Goal: Task Accomplishment & Management: Use online tool/utility

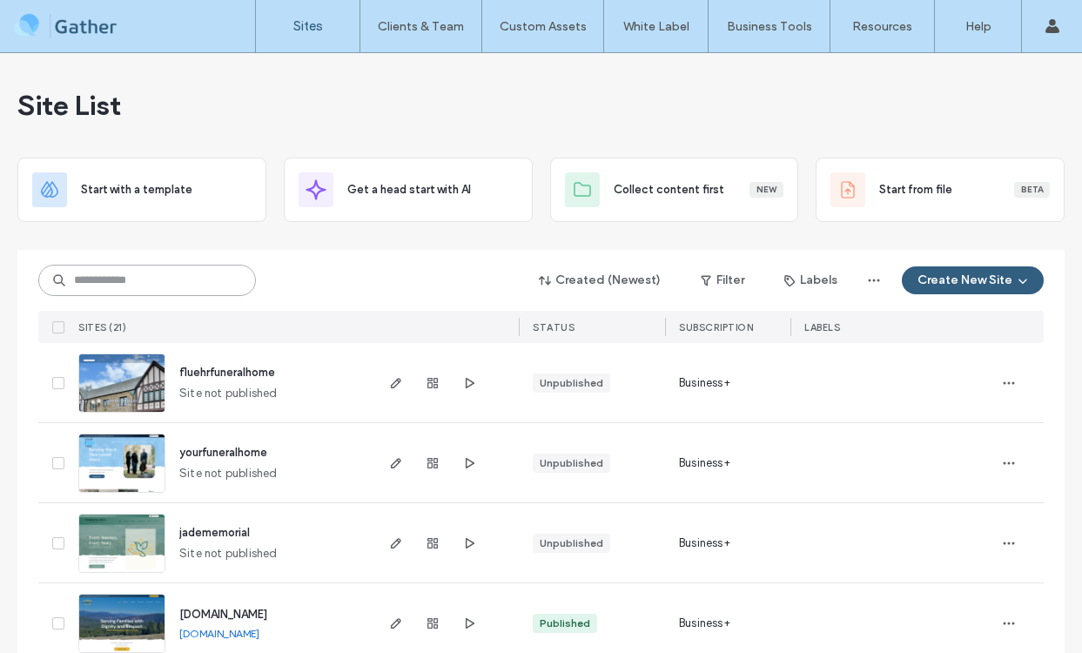
click at [182, 285] on input at bounding box center [147, 280] width 218 height 31
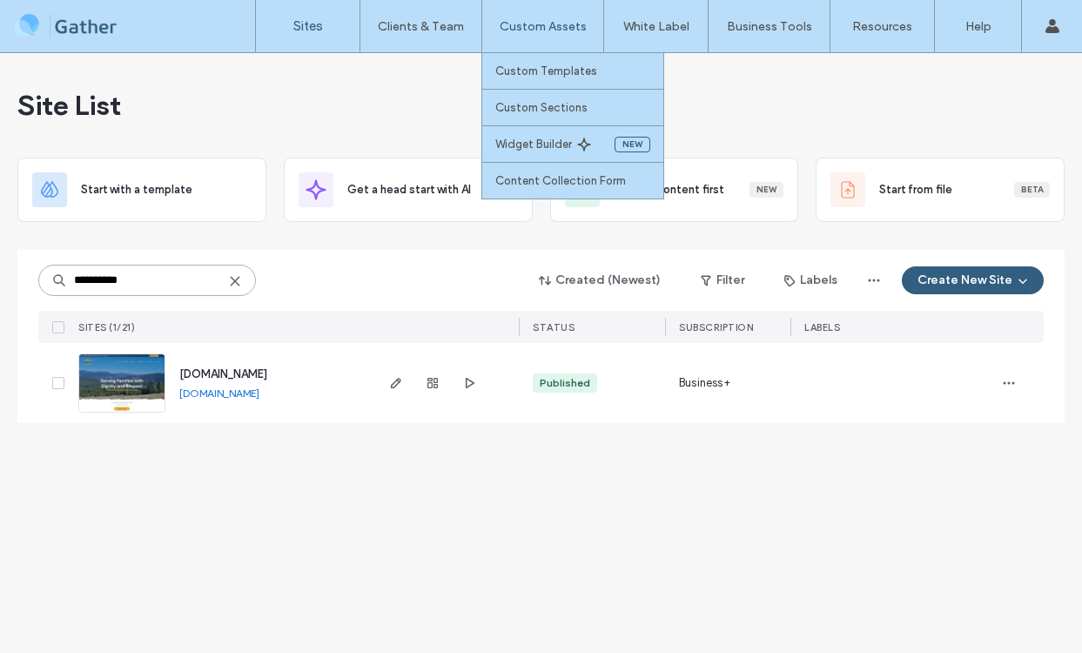
type input "**********"
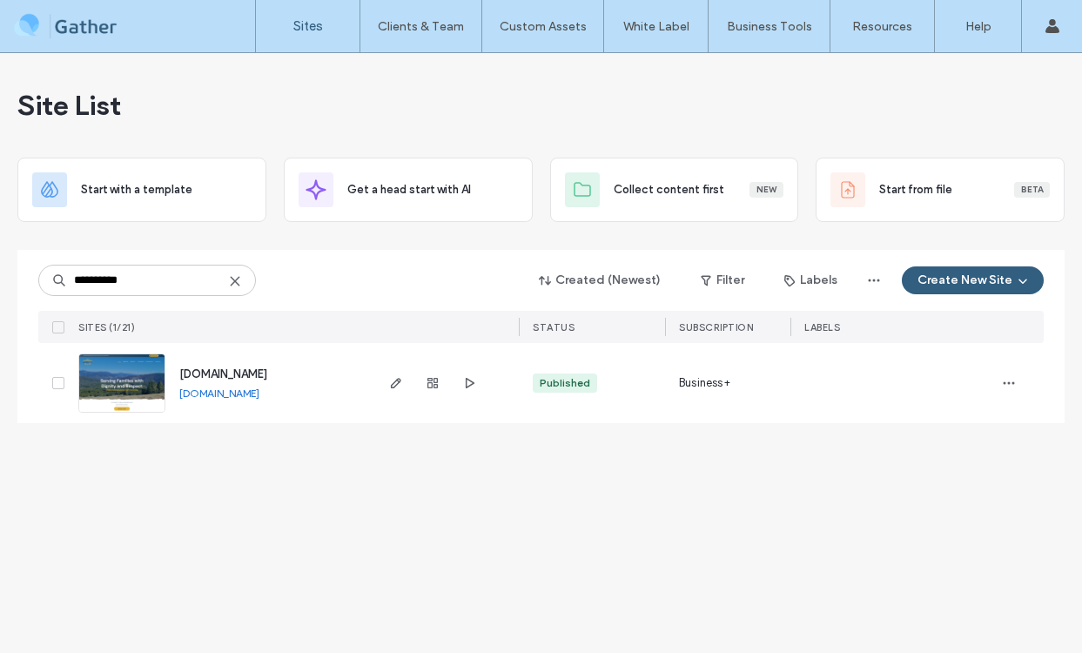
click at [118, 373] on img at bounding box center [121, 413] width 85 height 118
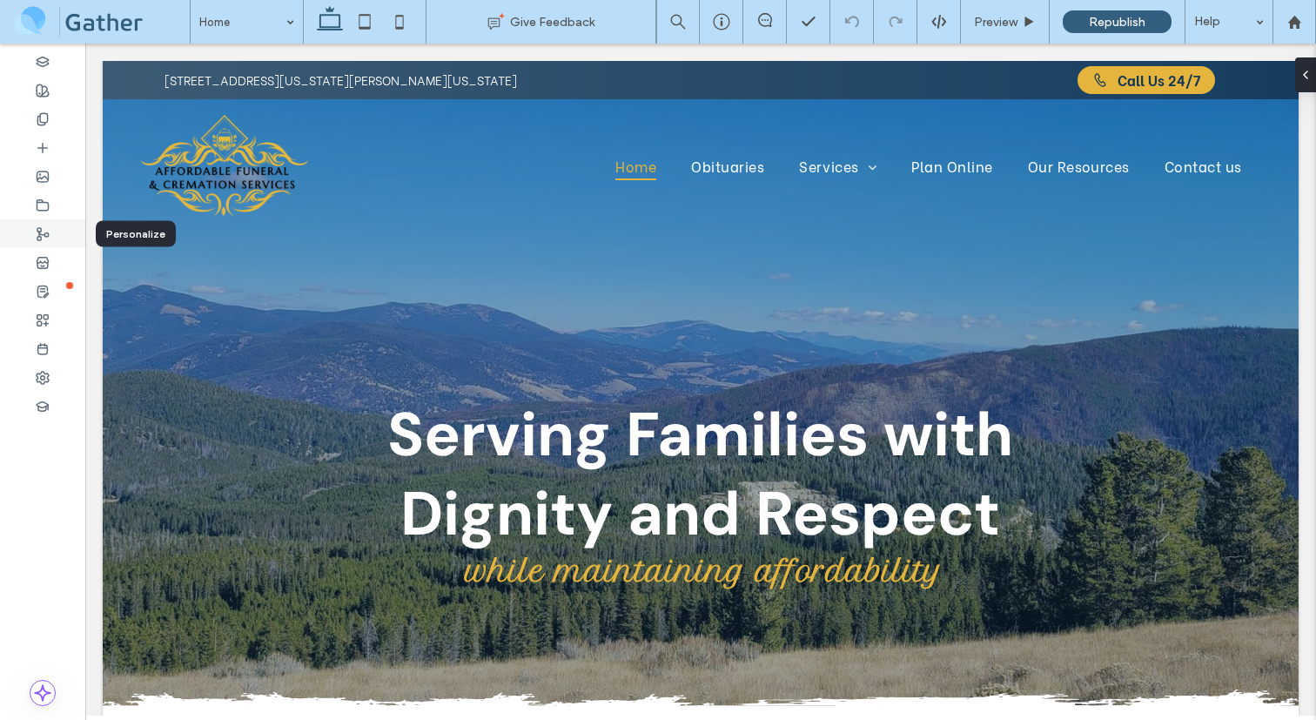
click at [44, 227] on icon at bounding box center [43, 234] width 14 height 14
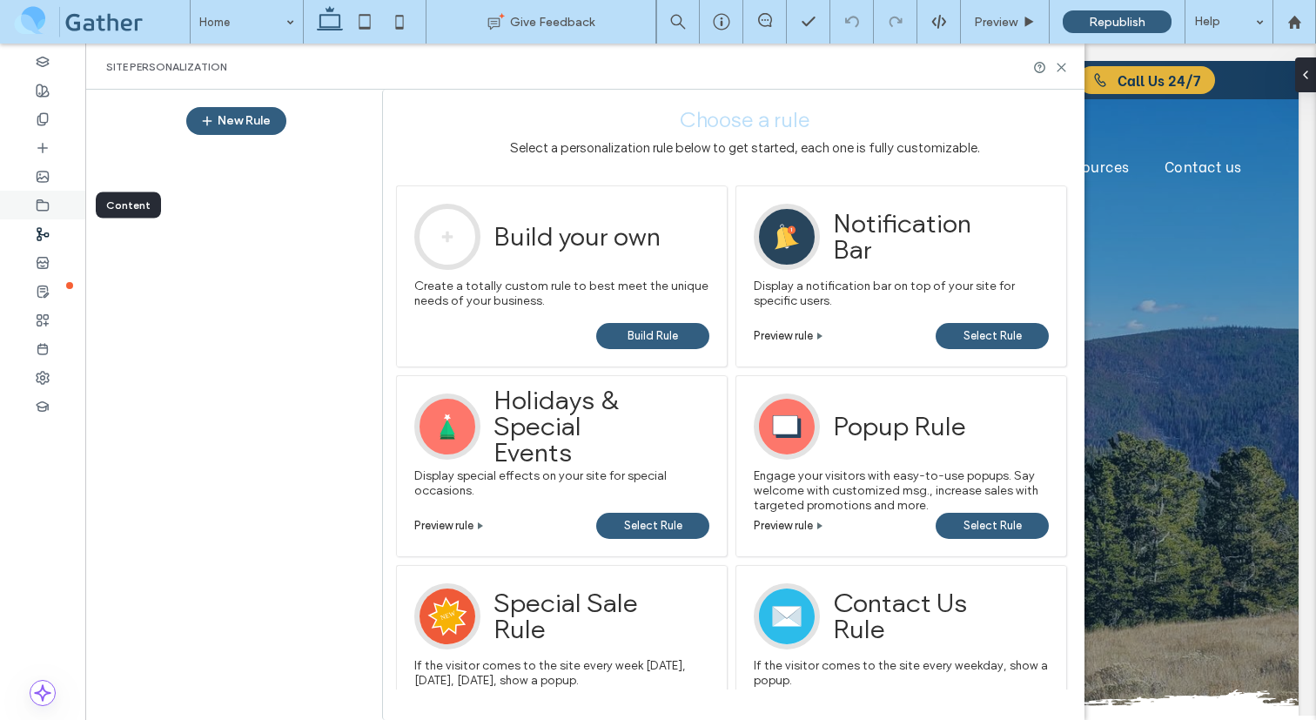
click at [47, 199] on icon at bounding box center [43, 205] width 14 height 14
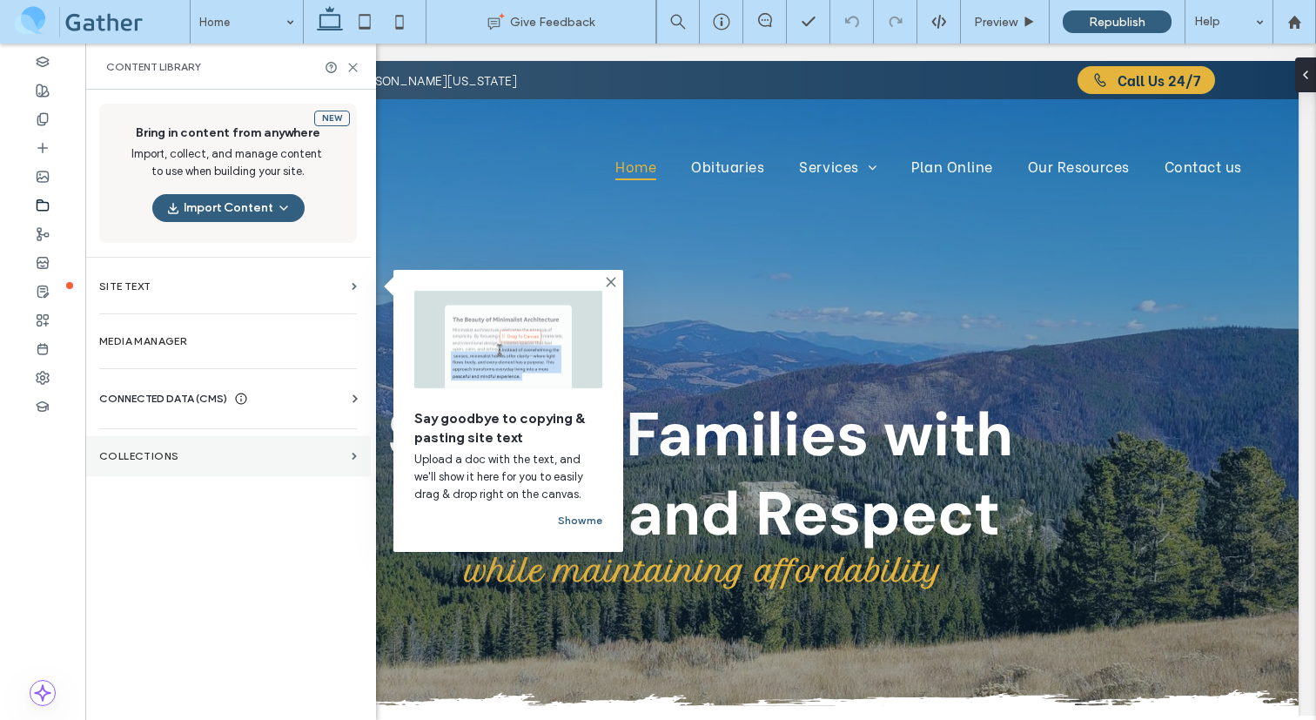
click at [154, 444] on section "Collections" at bounding box center [228, 456] width 286 height 40
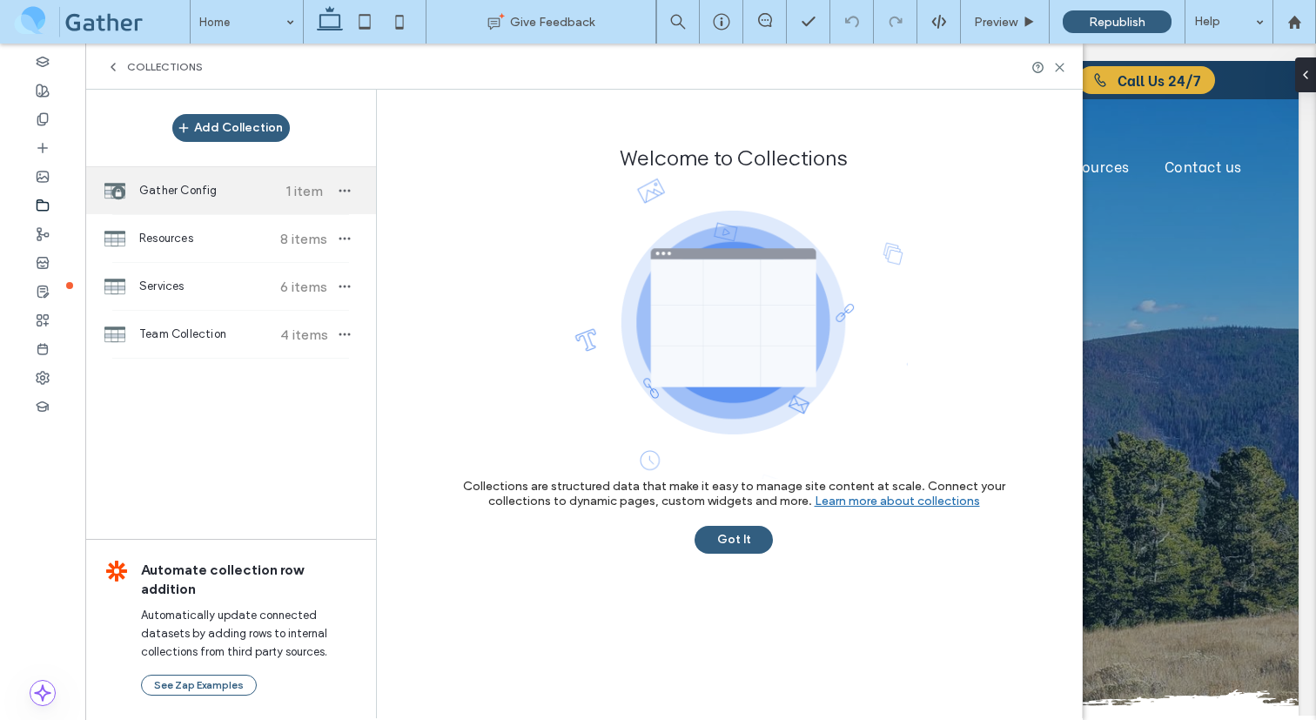
click at [178, 198] on span "Gather Config" at bounding box center [204, 190] width 130 height 17
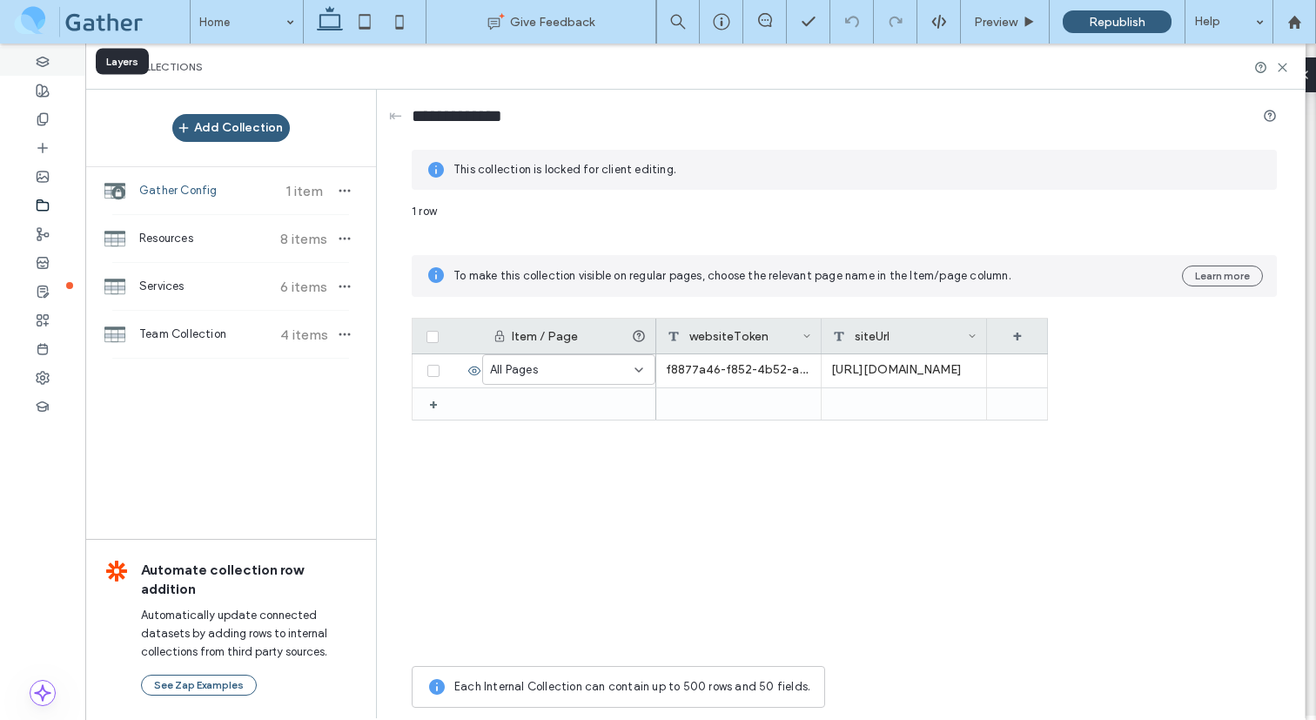
click at [50, 69] on div at bounding box center [42, 61] width 85 height 29
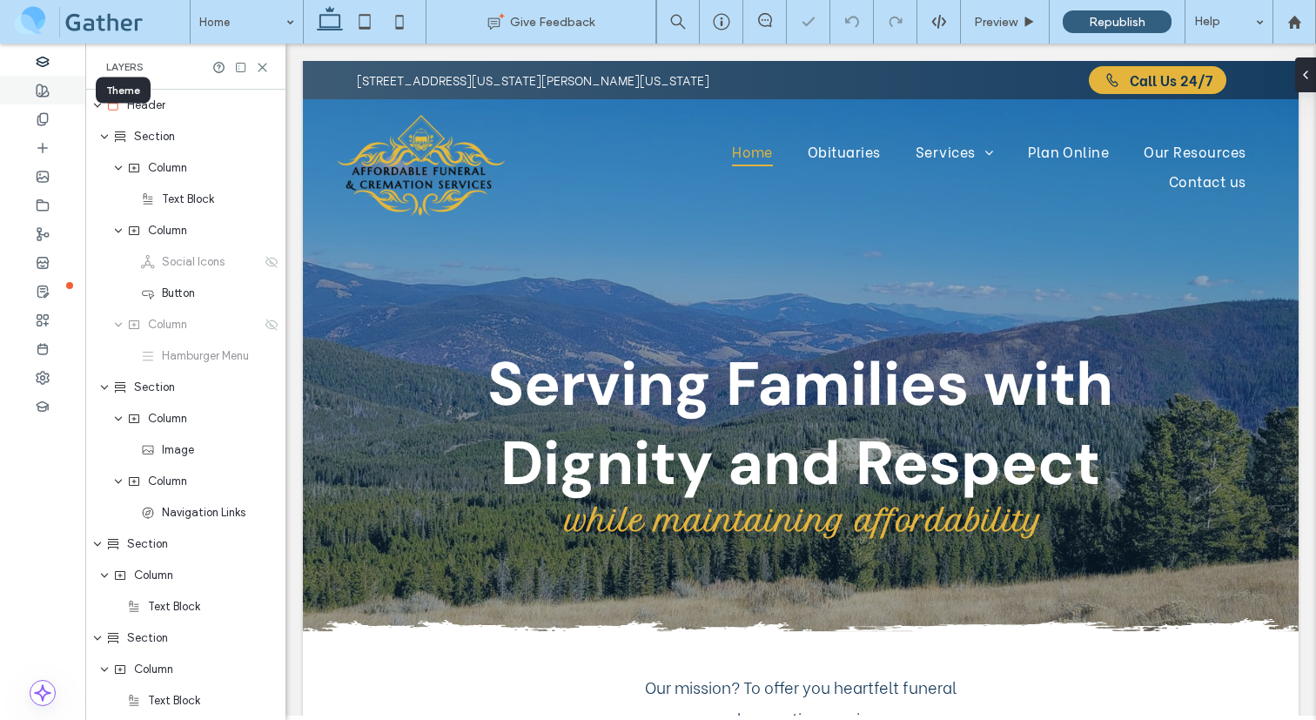
click at [49, 91] on icon at bounding box center [43, 91] width 14 height 14
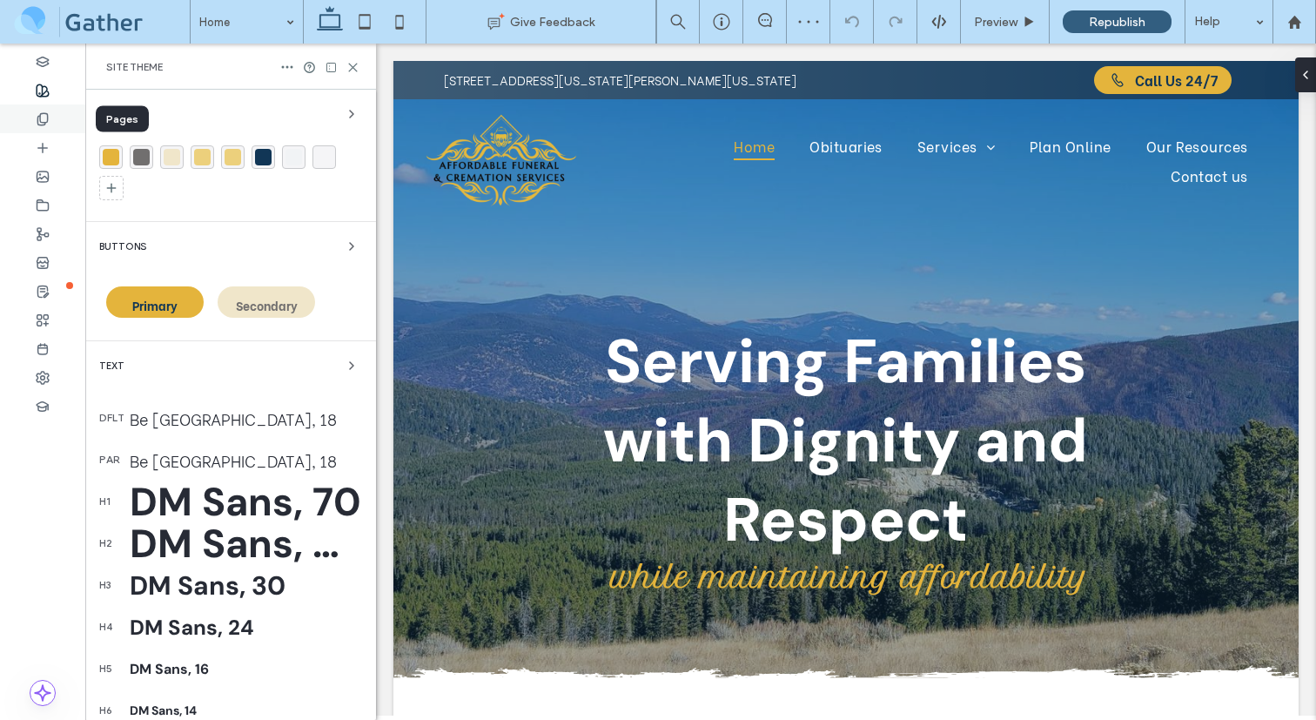
click at [44, 118] on icon at bounding box center [43, 119] width 14 height 14
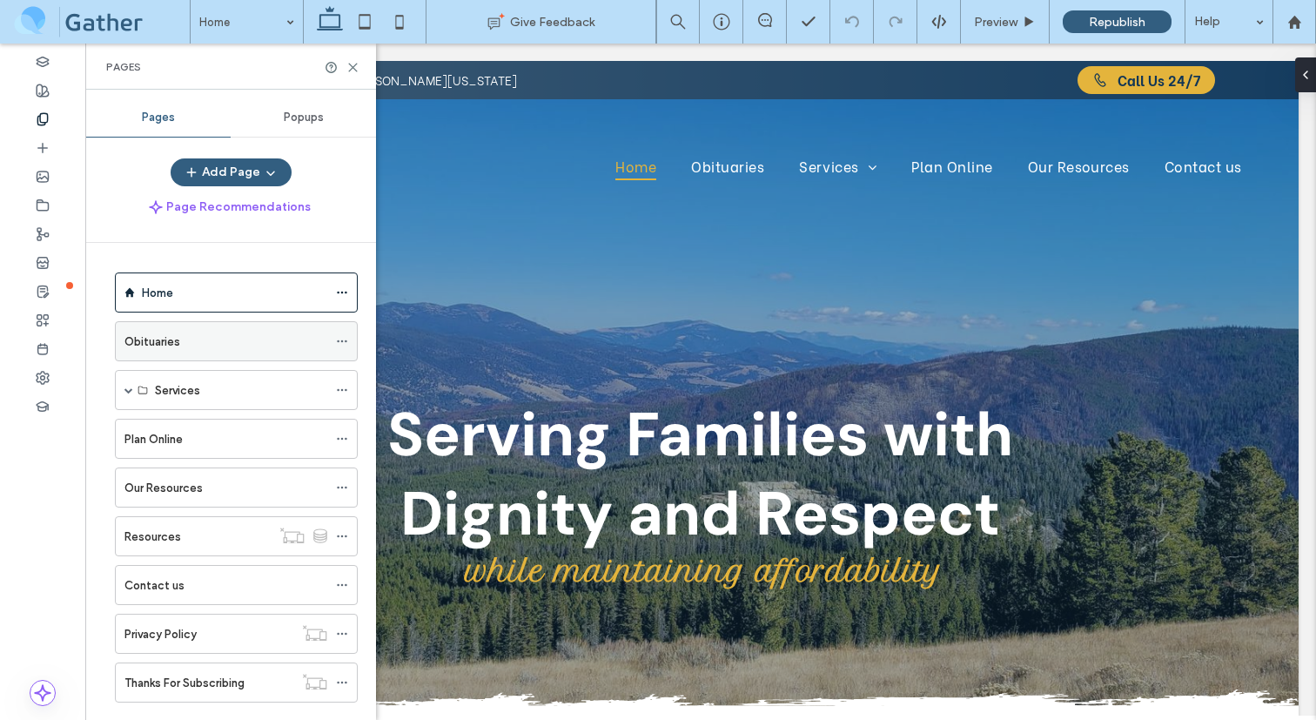
click at [151, 338] on label "Obituaries" at bounding box center [152, 341] width 56 height 30
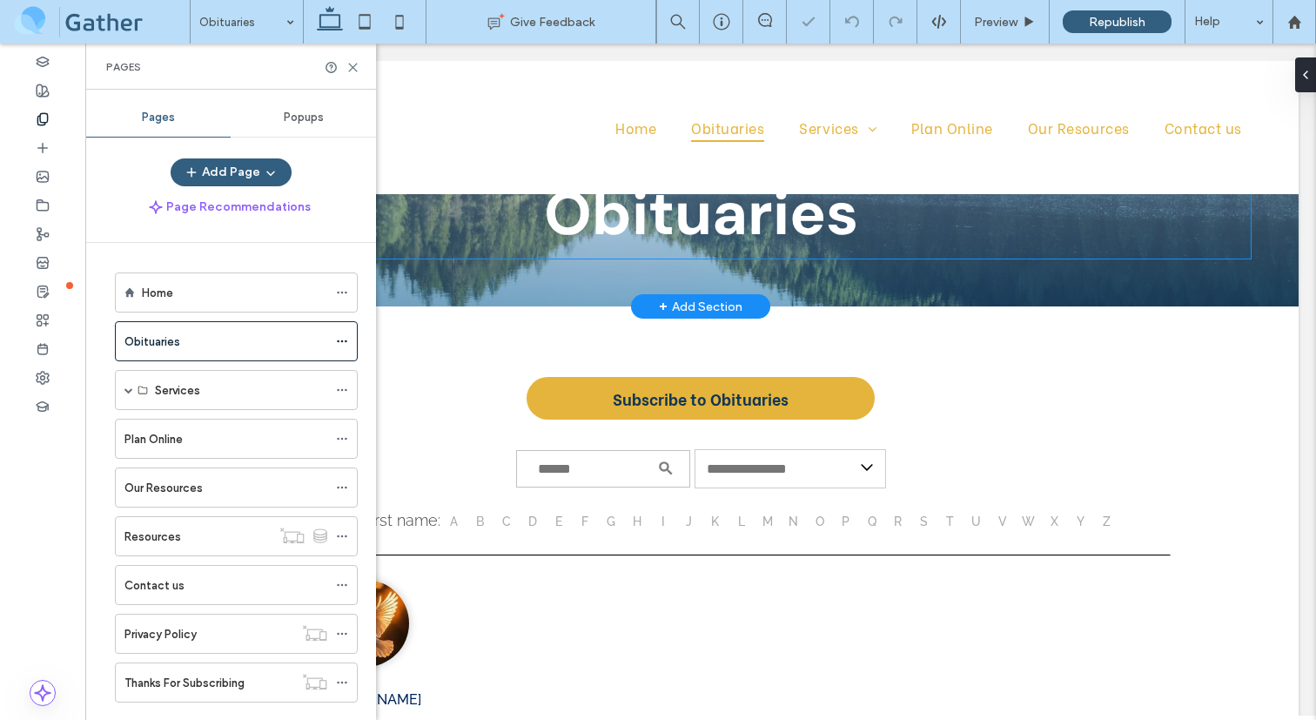
scroll to position [91, 0]
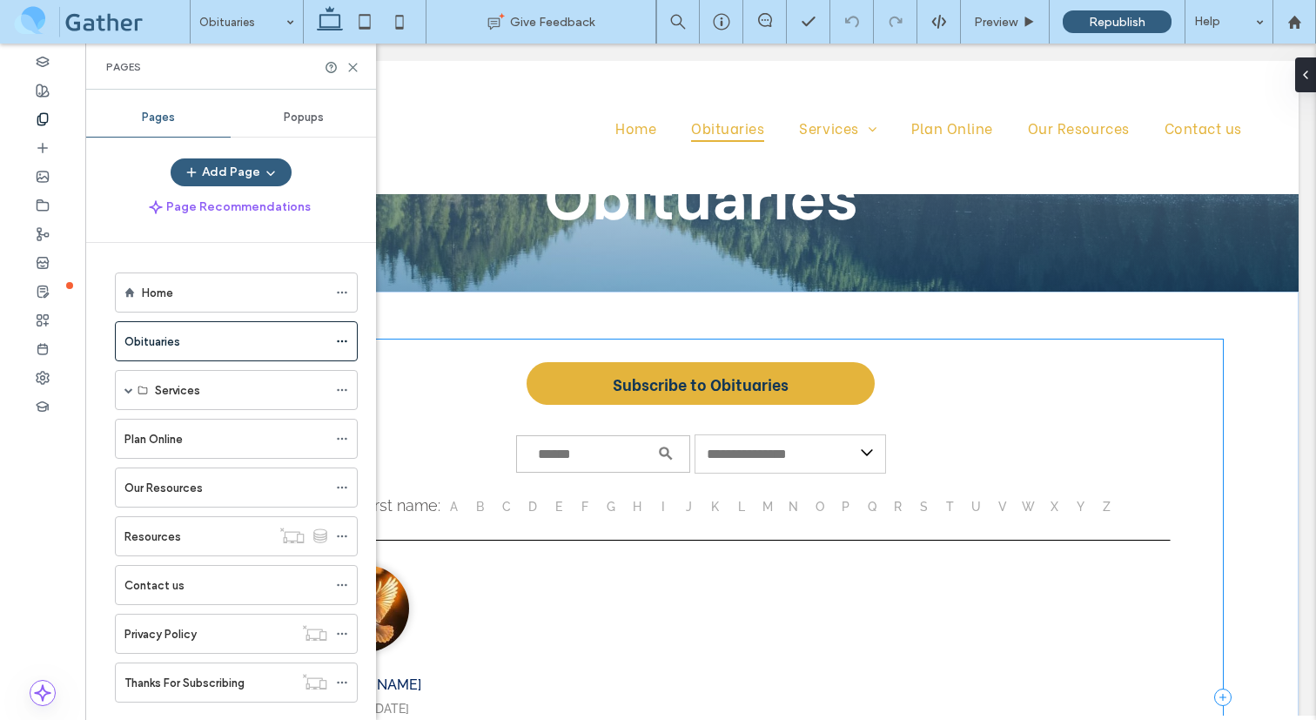
click at [485, 385] on div "**********" at bounding box center [700, 697] width 1045 height 716
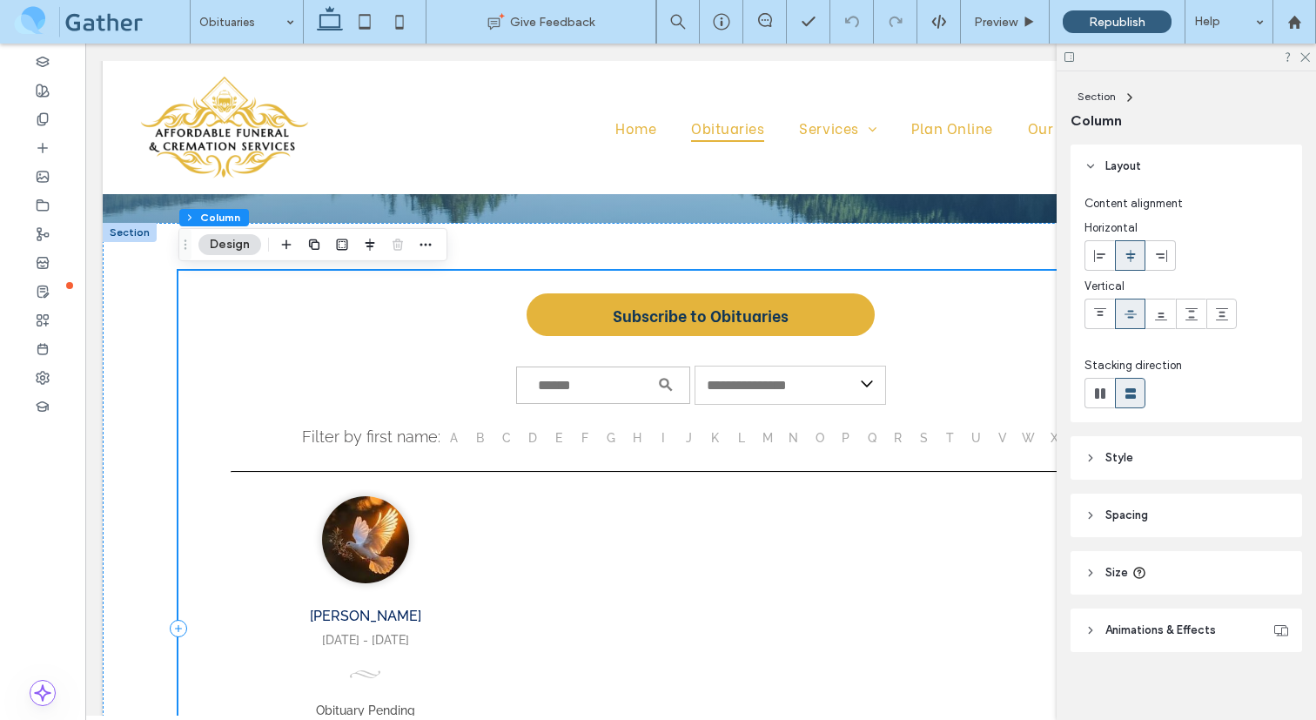
scroll to position [161, 0]
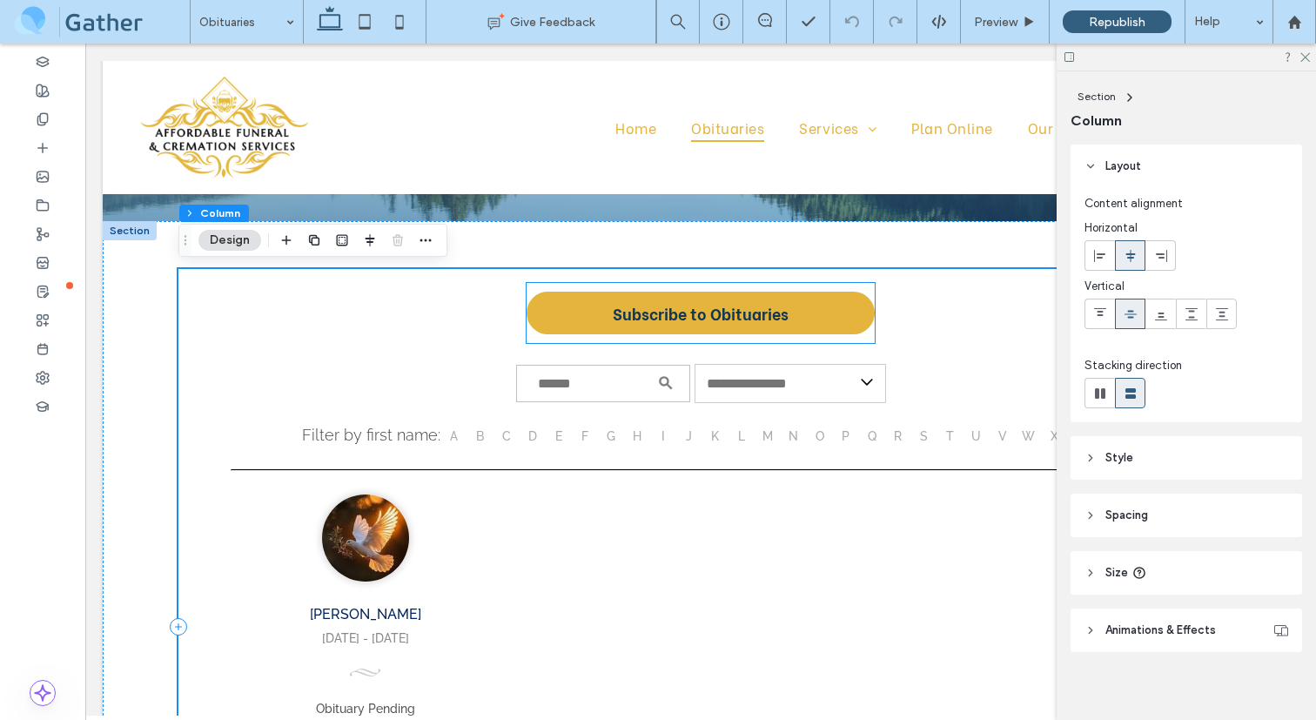
click at [535, 340] on div "Subscribe to Obituaries" at bounding box center [701, 313] width 348 height 60
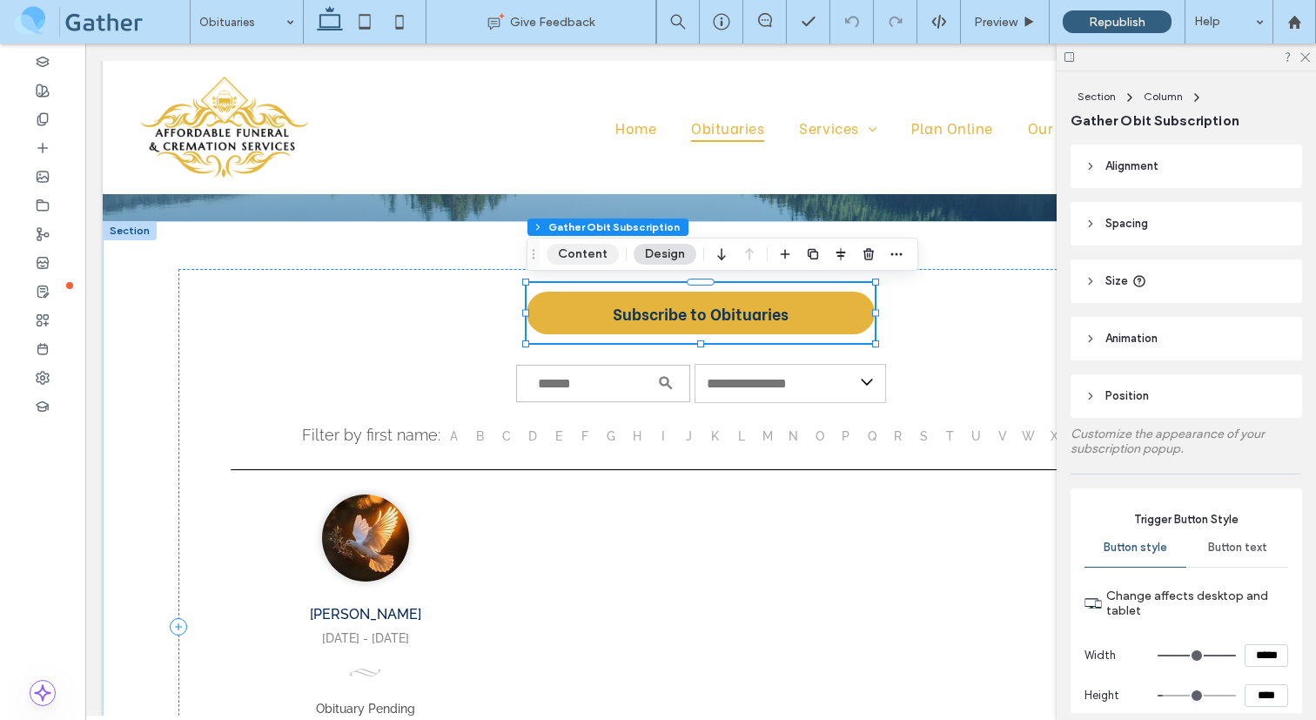
click at [600, 252] on button "Content" at bounding box center [583, 254] width 72 height 21
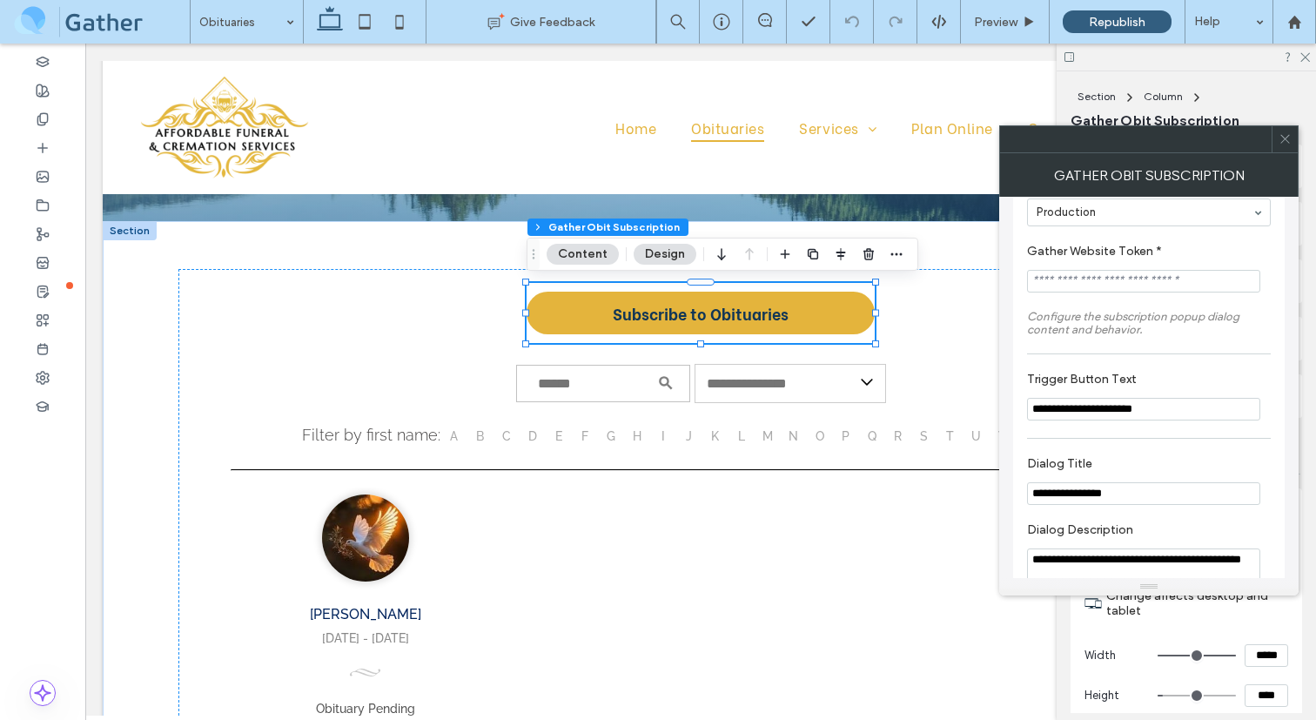
scroll to position [0, 0]
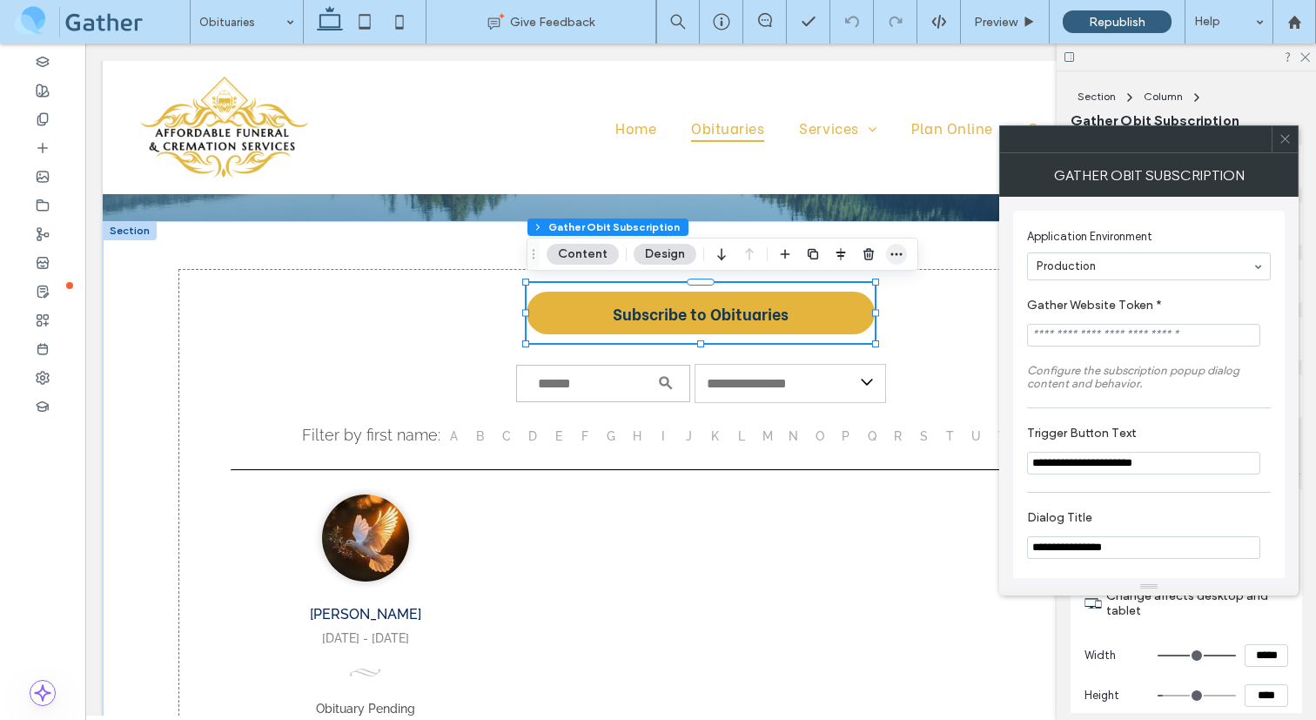
click at [894, 257] on icon "button" at bounding box center [897, 254] width 14 height 14
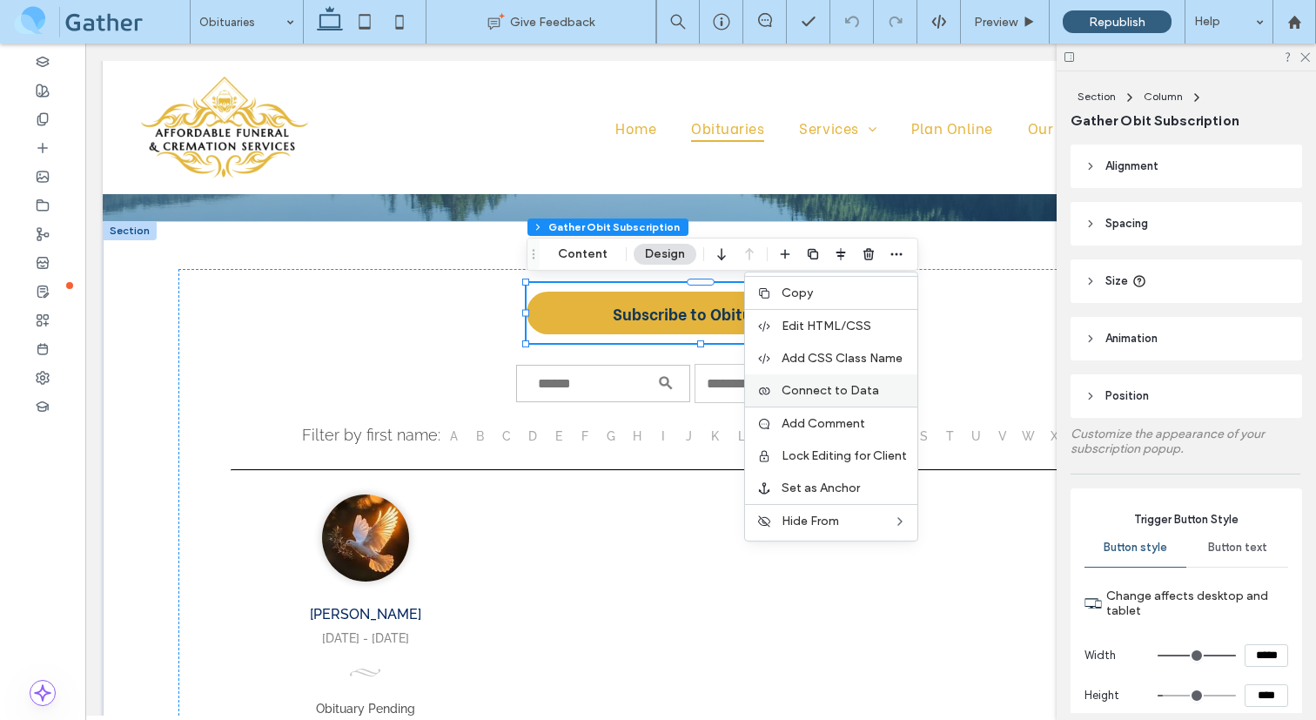
click at [837, 390] on span "Connect to Data" at bounding box center [830, 390] width 97 height 15
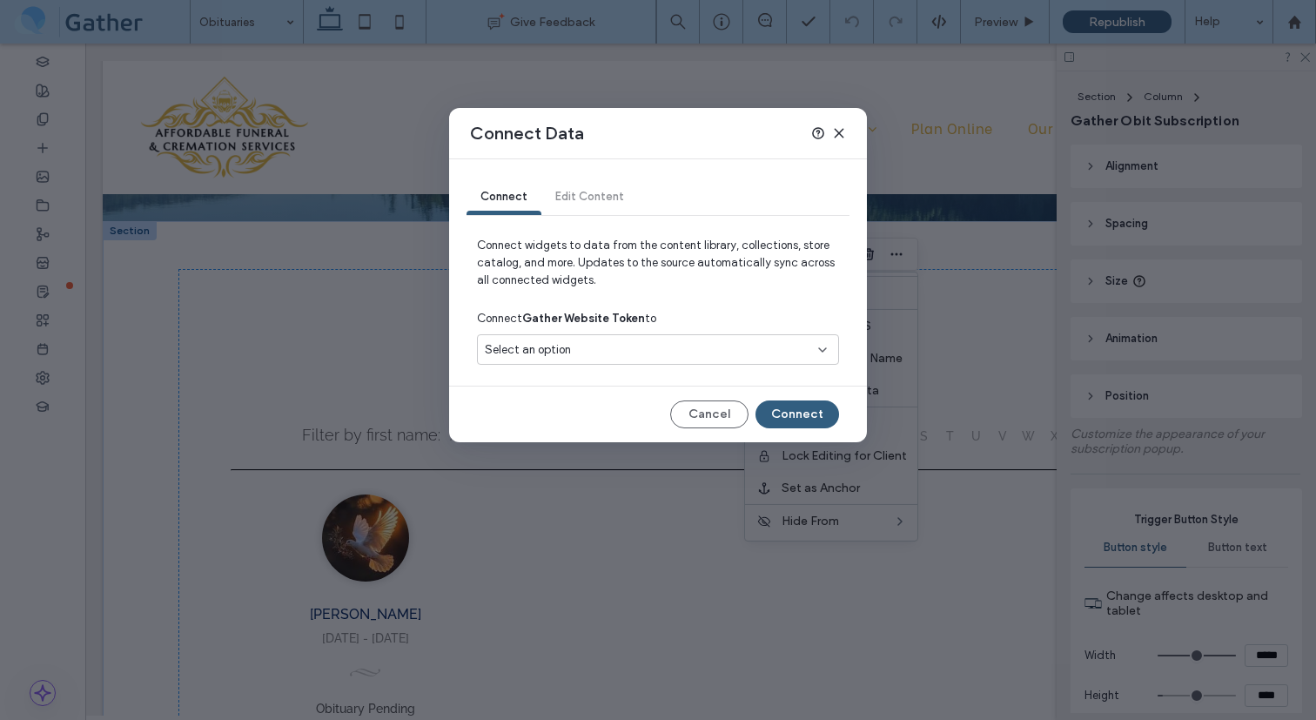
click at [715, 356] on div "Select an option" at bounding box center [648, 349] width 326 height 17
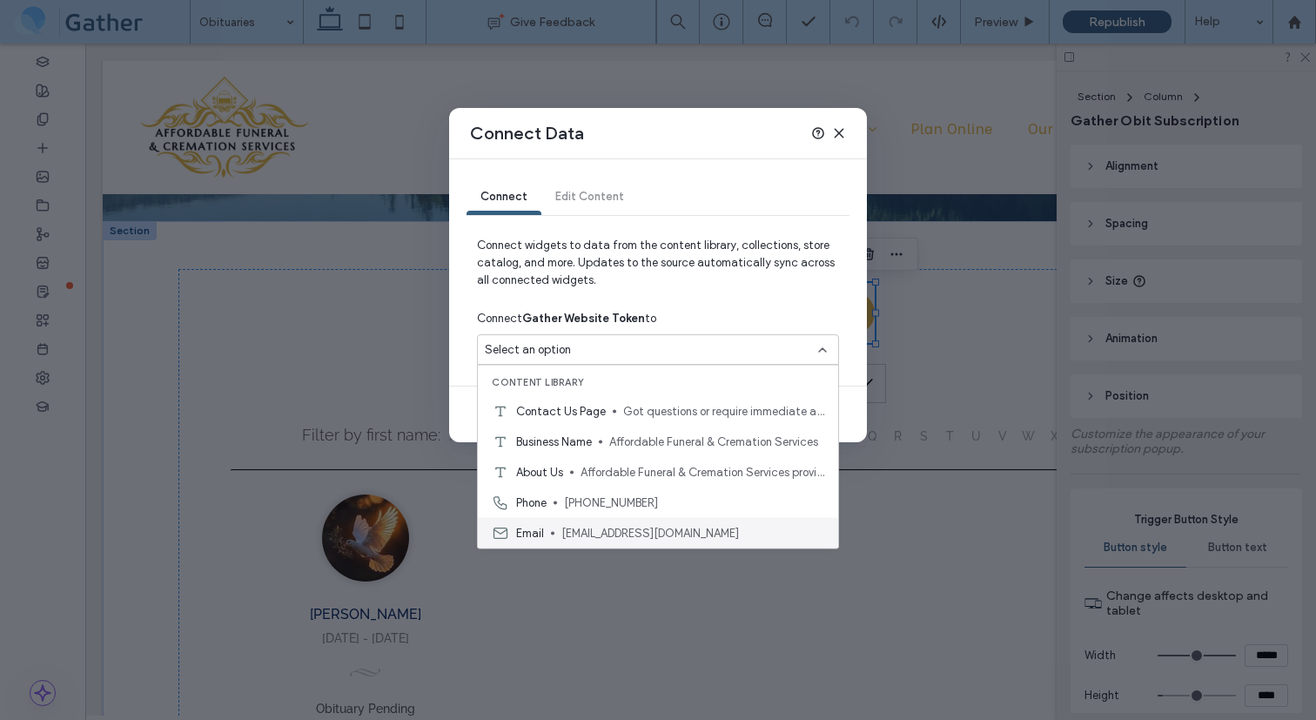
scroll to position [122, 0]
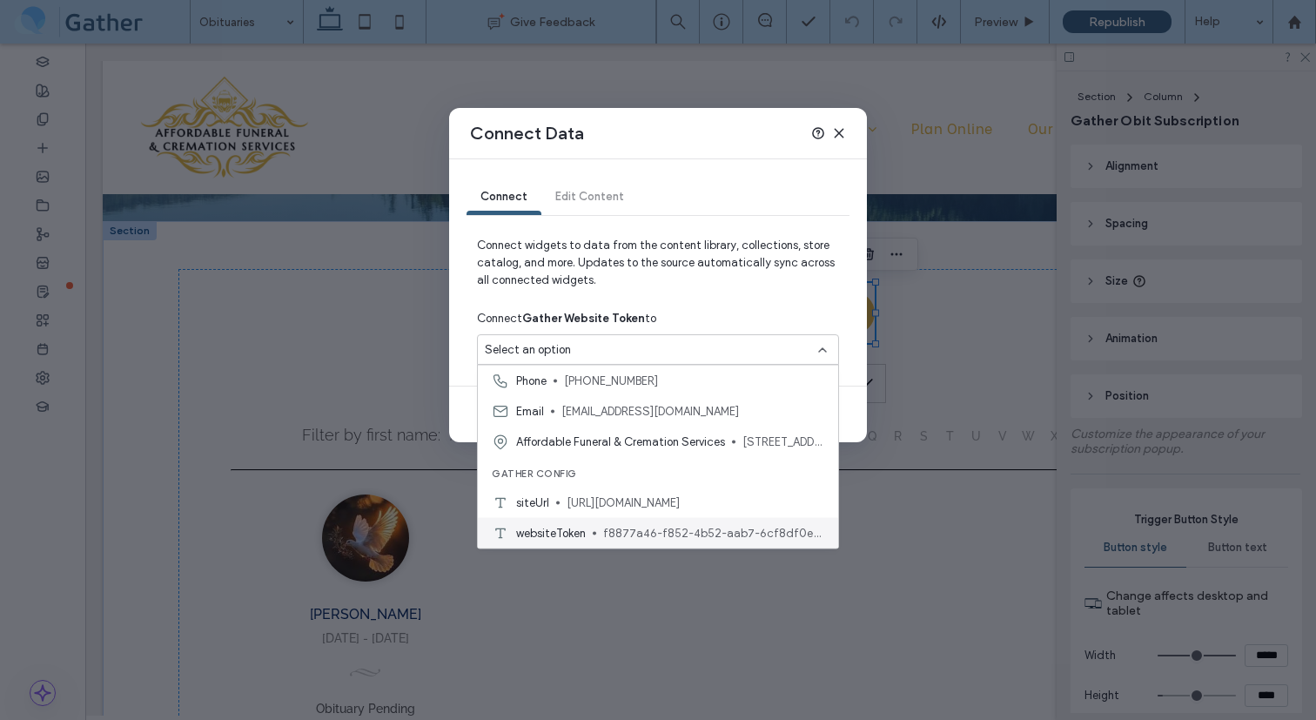
click at [749, 540] on span "f8877a46-f852-4b52-aab7-6cf8df0ea725" at bounding box center [713, 532] width 221 height 17
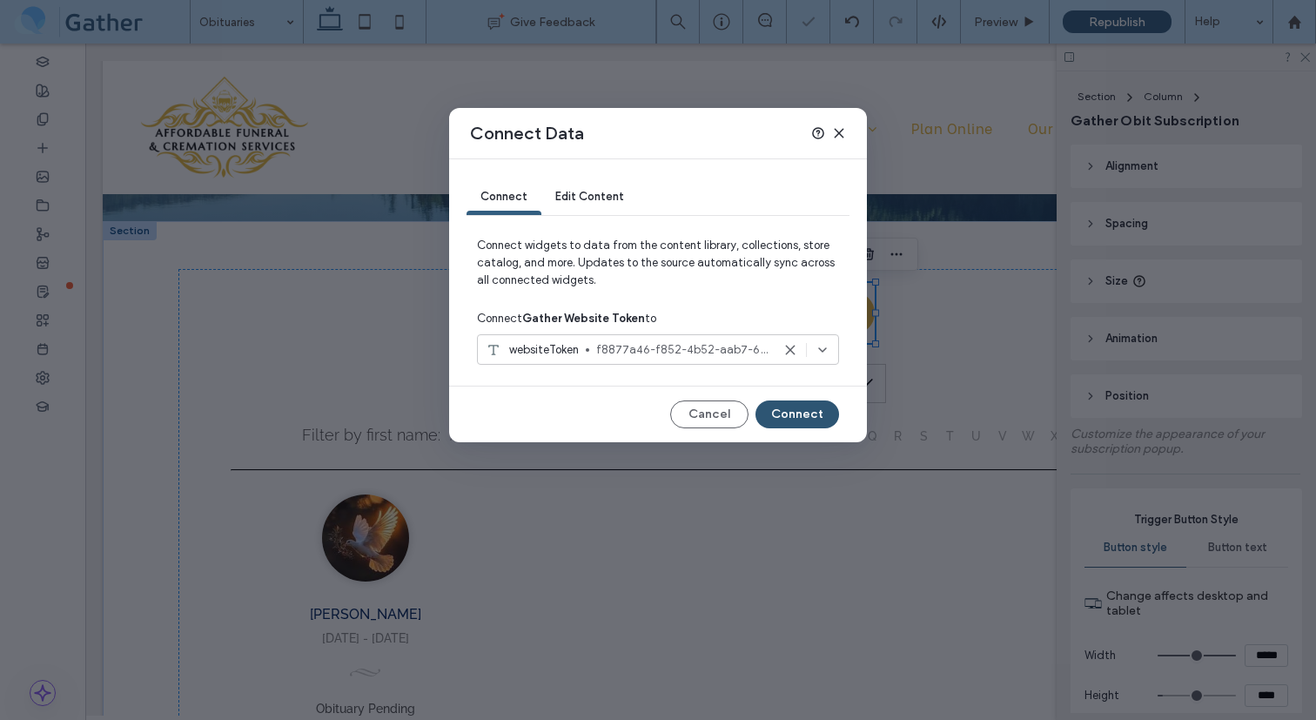
click at [788, 411] on button "Connect" at bounding box center [798, 414] width 84 height 28
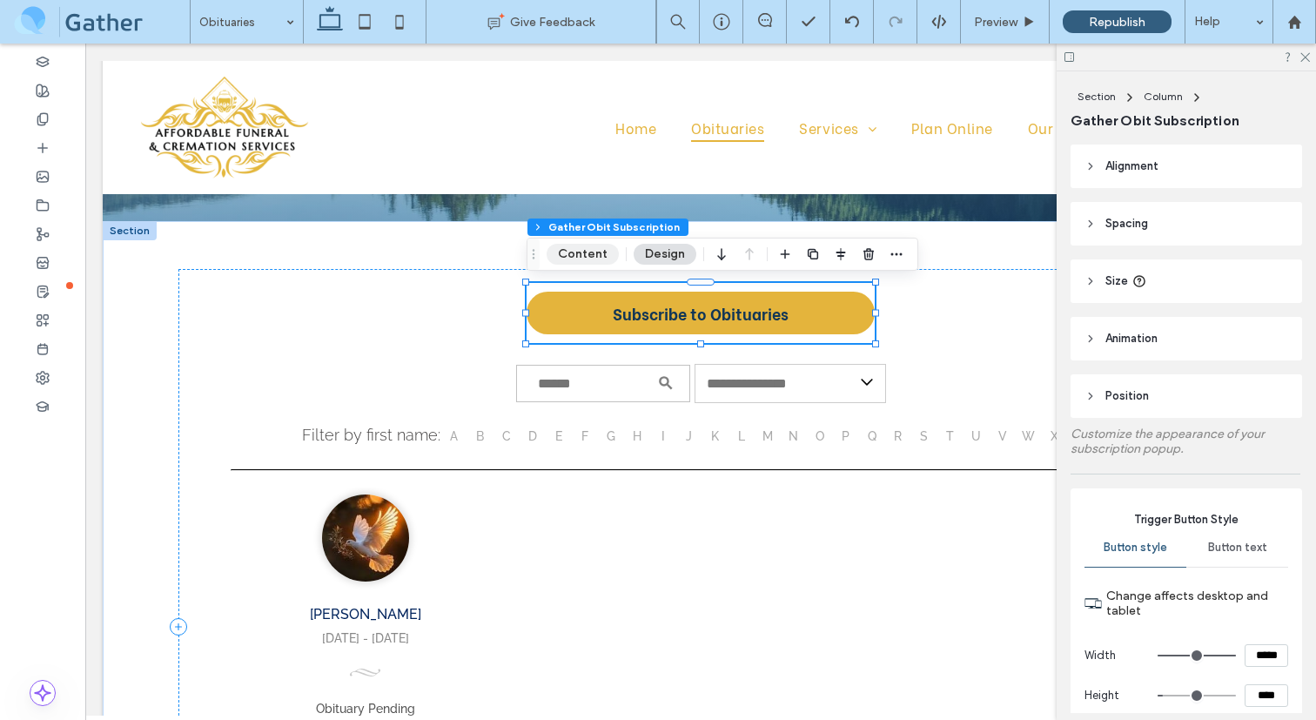
click at [590, 258] on button "Content" at bounding box center [583, 254] width 72 height 21
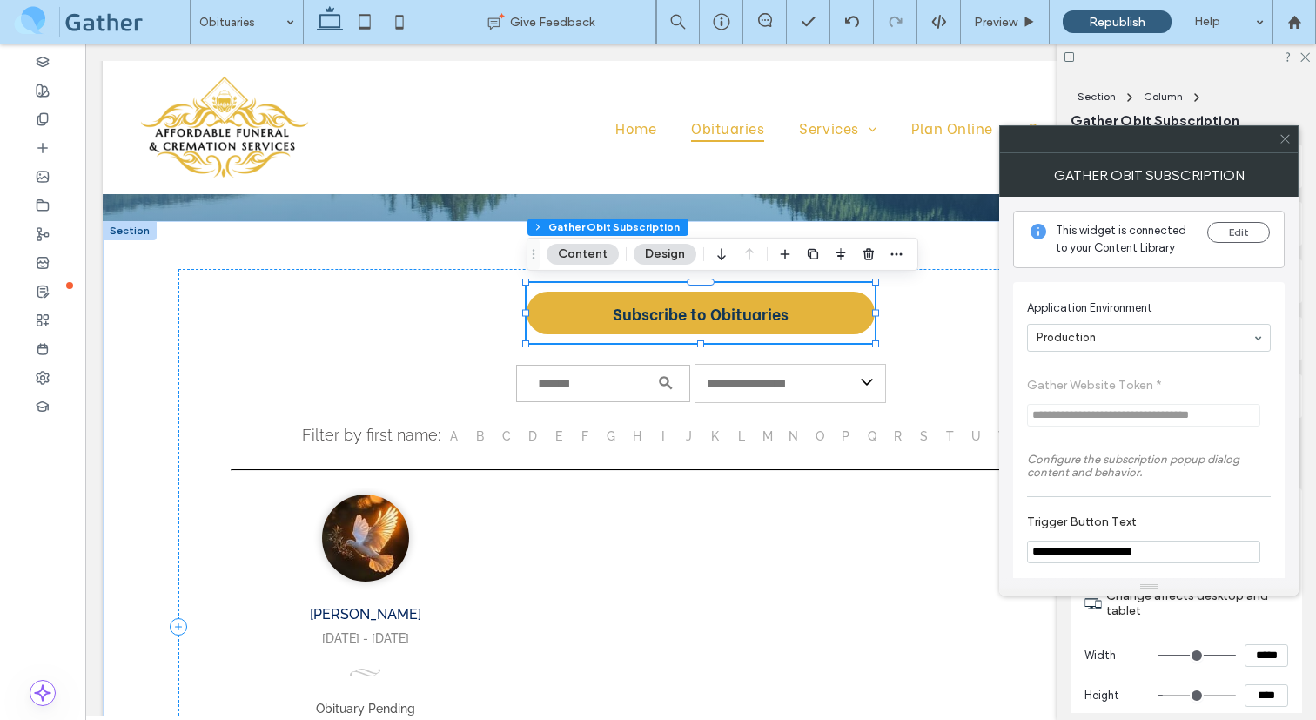
click at [1081, 142] on icon at bounding box center [1285, 138] width 13 height 13
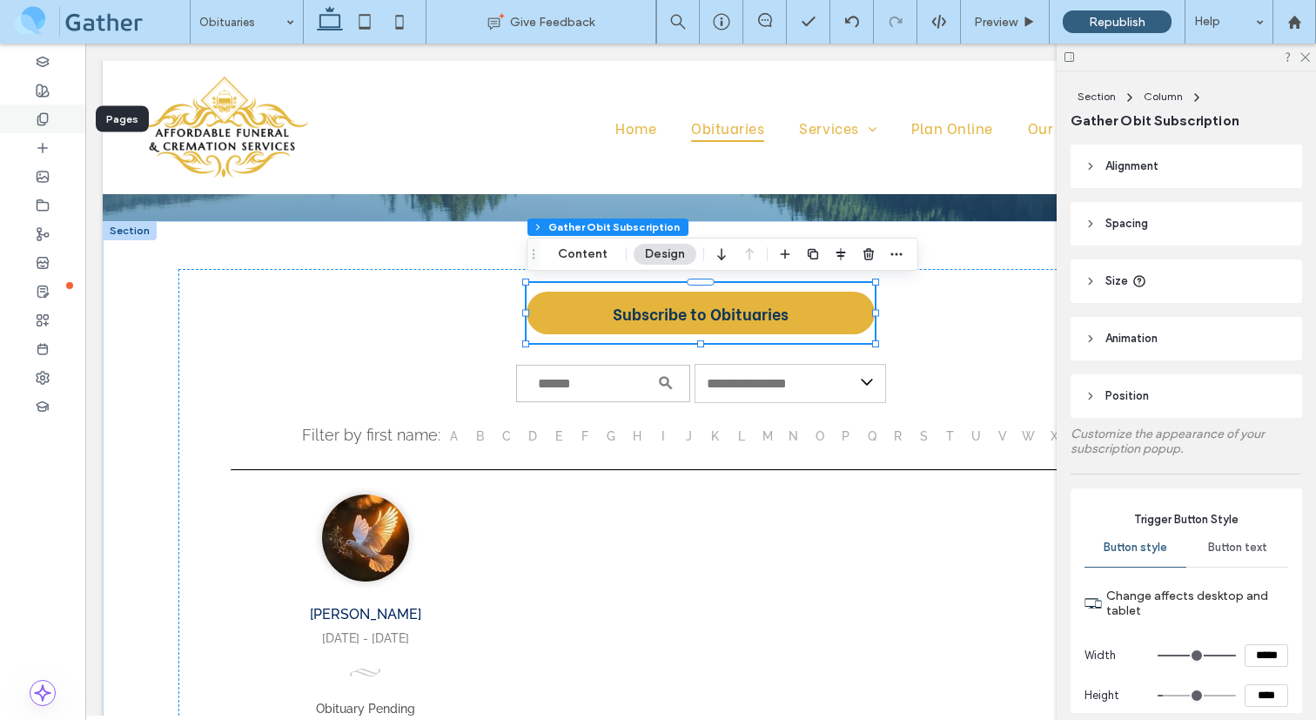
click at [51, 115] on div at bounding box center [42, 118] width 85 height 29
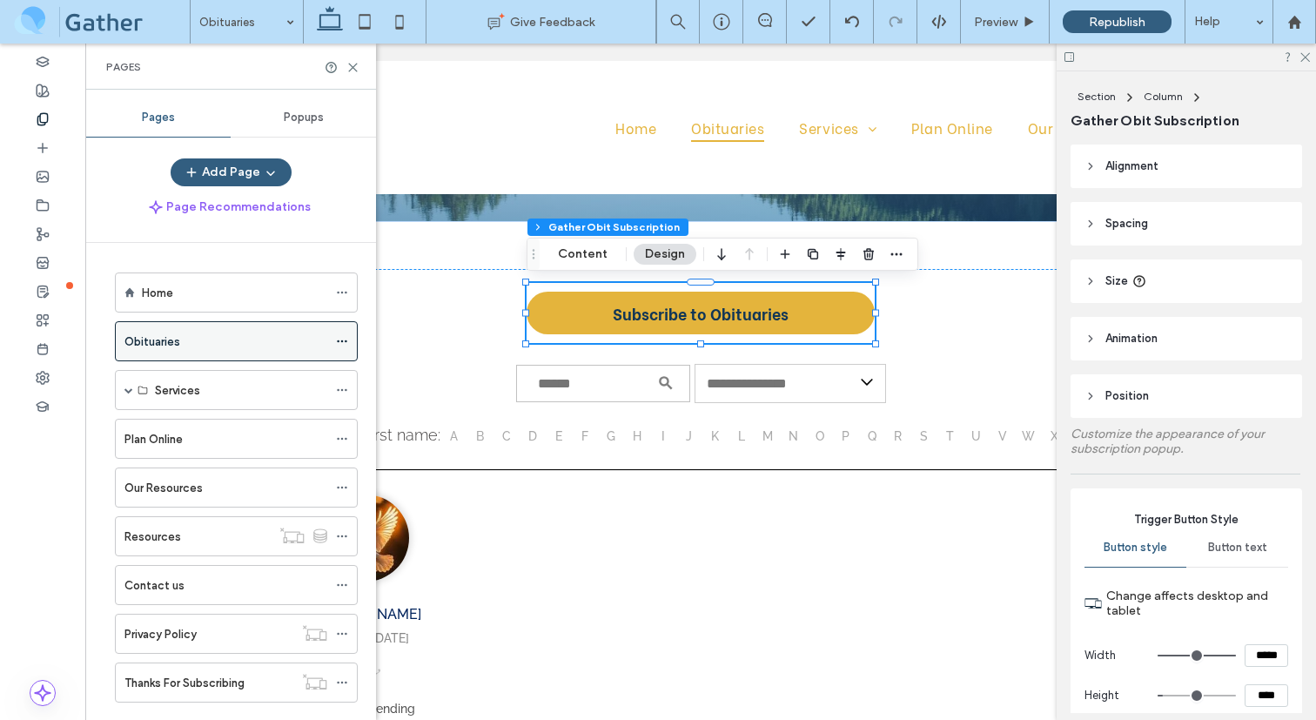
scroll to position [35, 0]
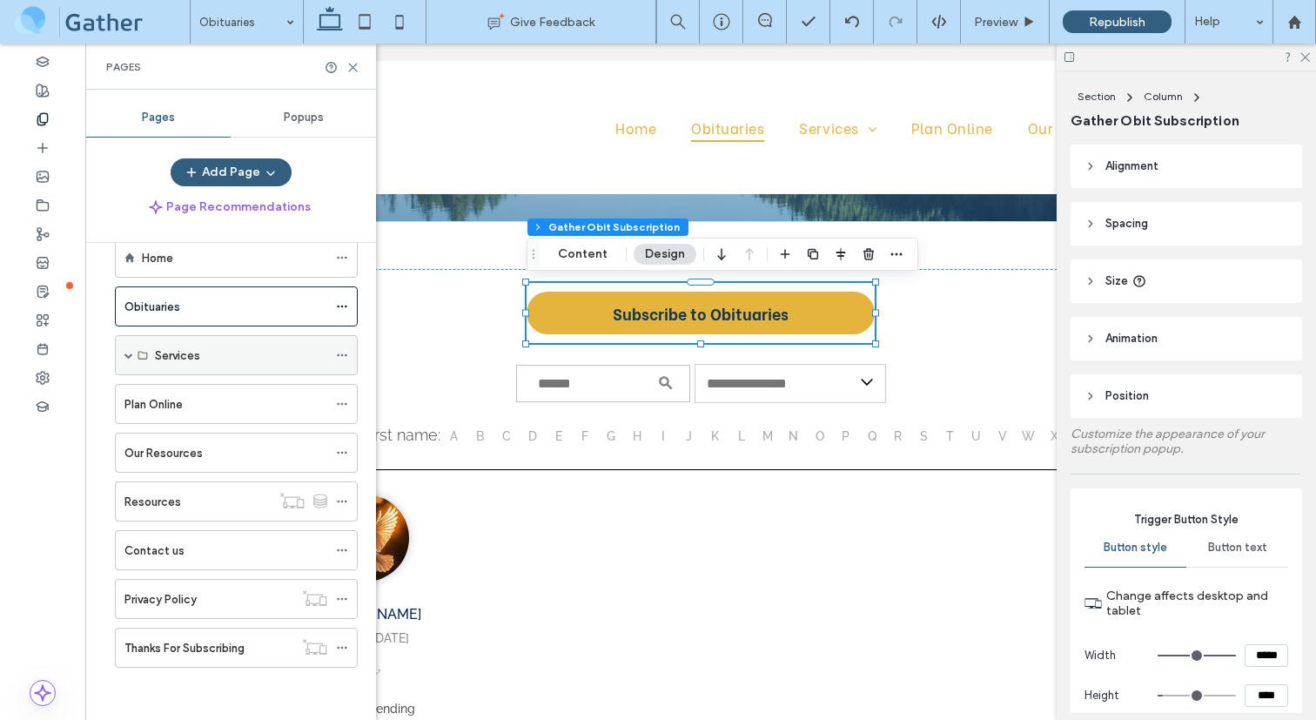
click at [131, 357] on span at bounding box center [128, 355] width 9 height 9
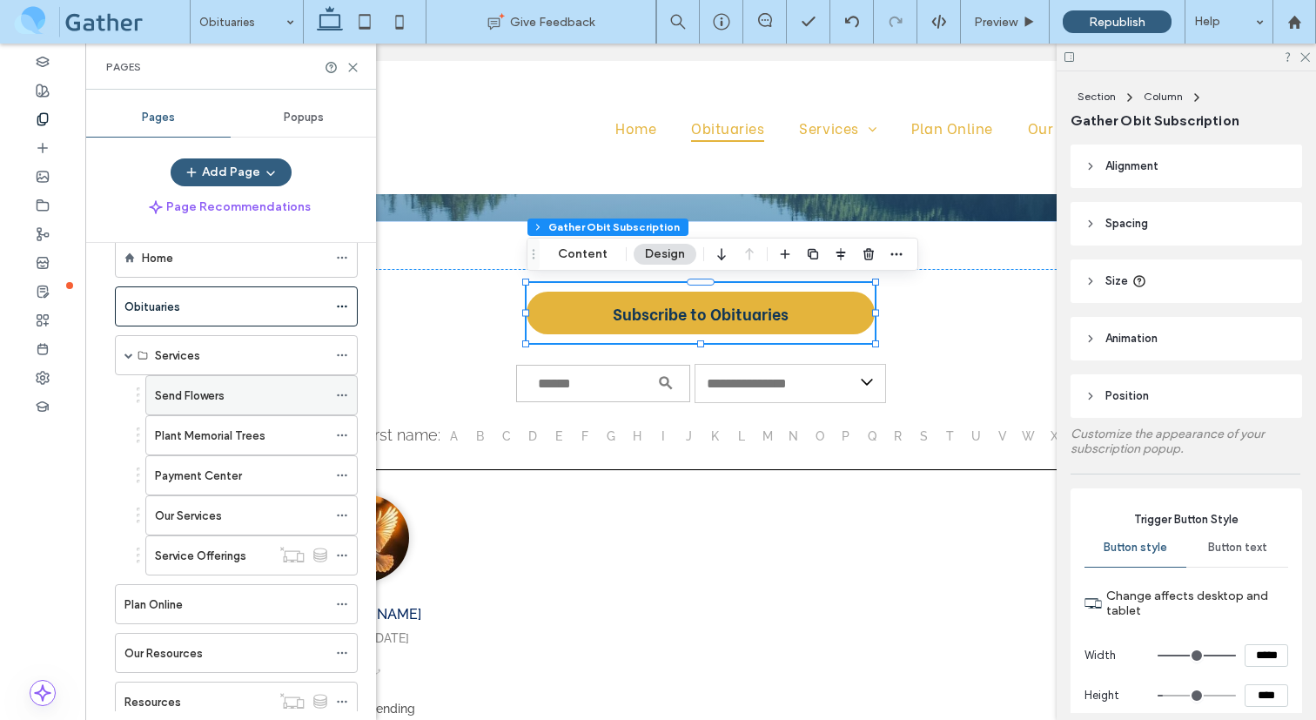
click at [216, 393] on label "Send Flowers" at bounding box center [190, 395] width 70 height 30
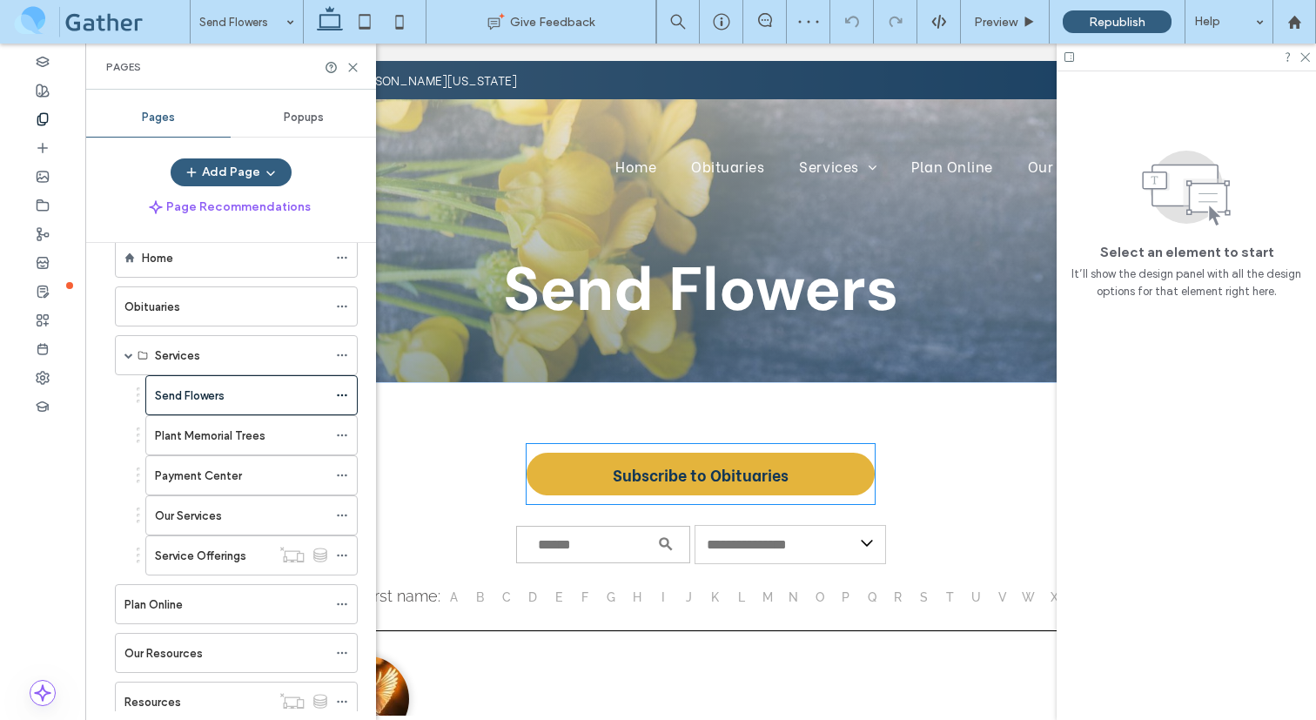
click at [730, 452] on div "Subscribe to Obituaries" at bounding box center [701, 474] width 348 height 60
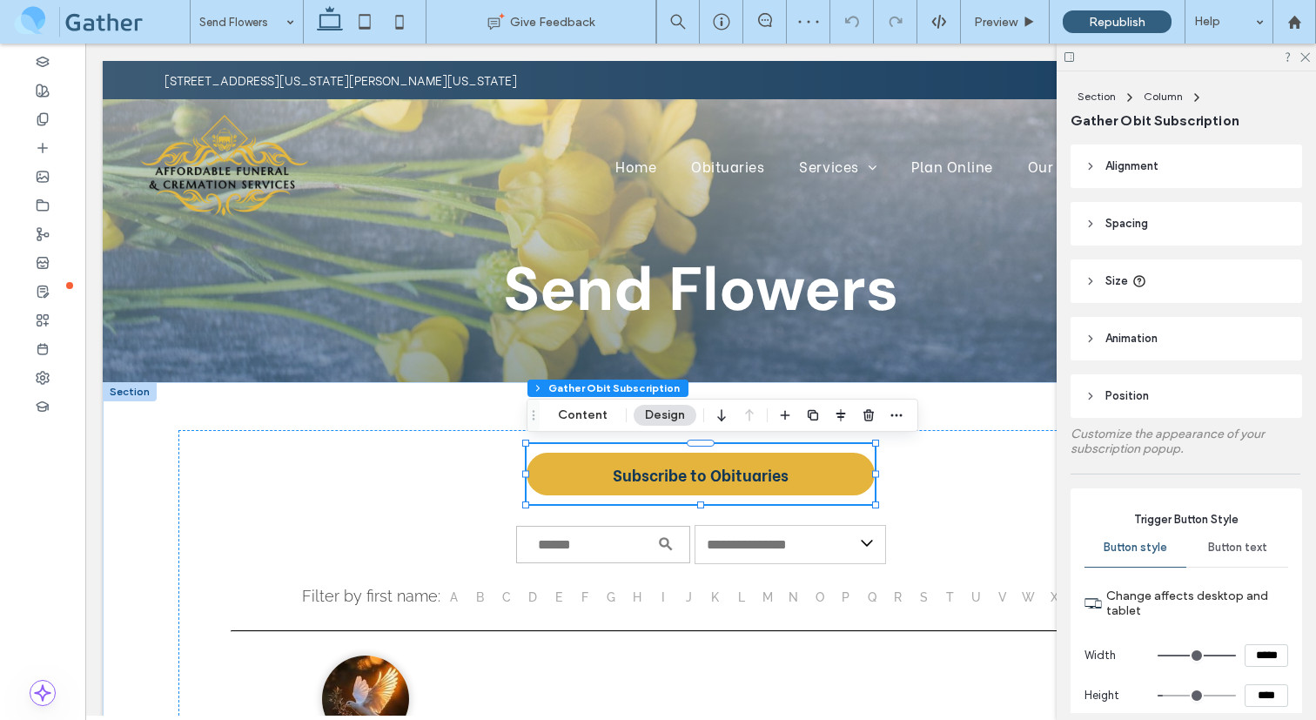
type input "**"
type input "*"
click at [891, 414] on use "button" at bounding box center [896, 414] width 11 height 3
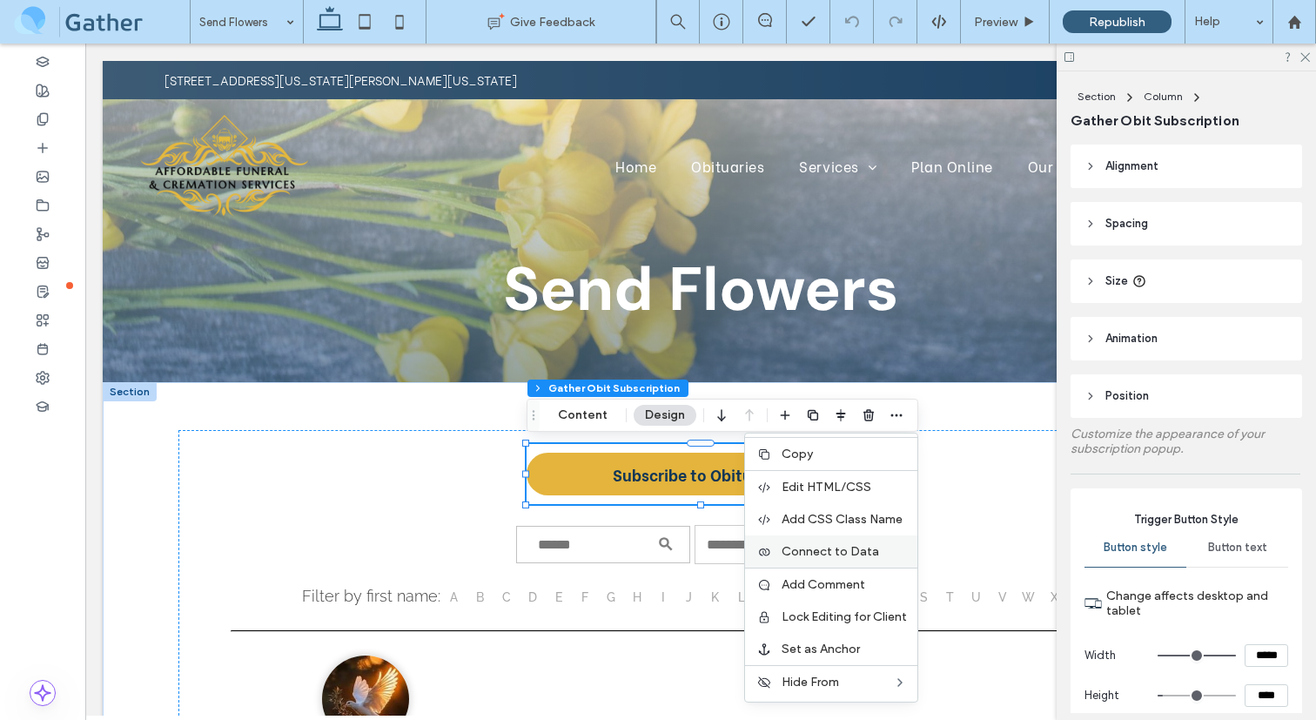
click at [830, 543] on div "Connect to Data" at bounding box center [831, 551] width 172 height 32
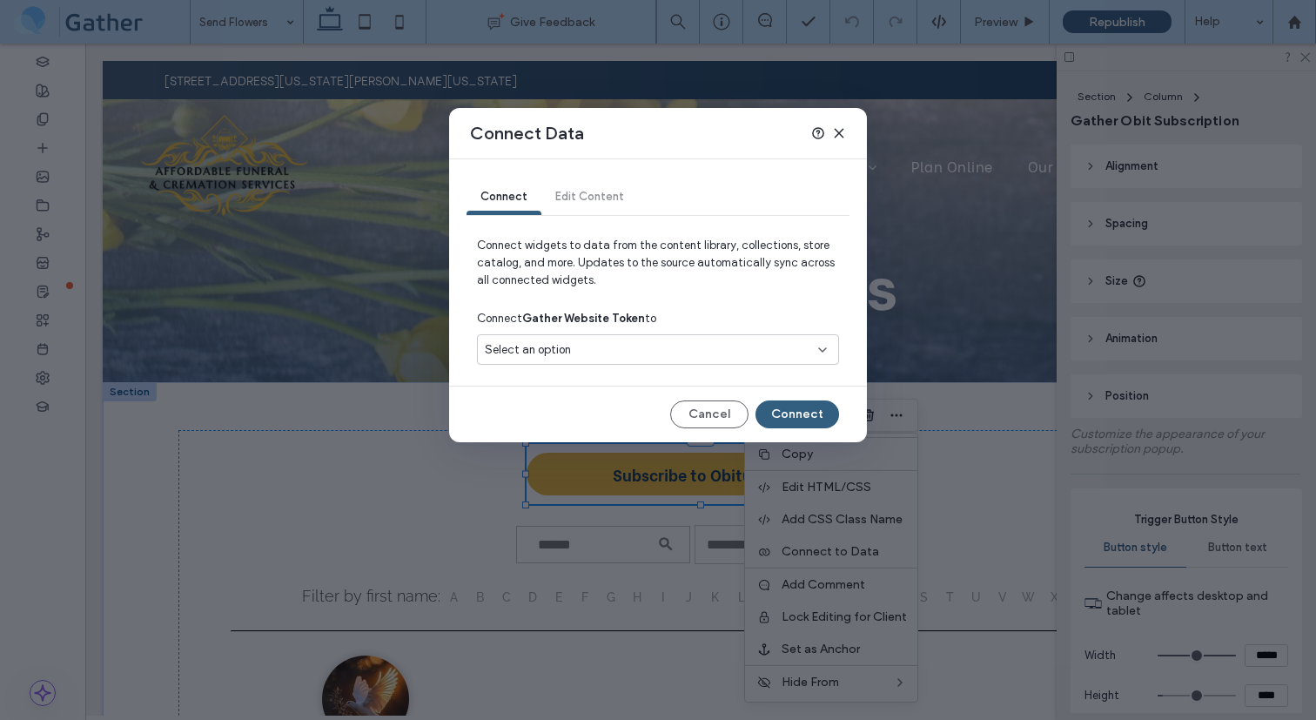
click at [590, 349] on div "Select an option" at bounding box center [648, 349] width 326 height 17
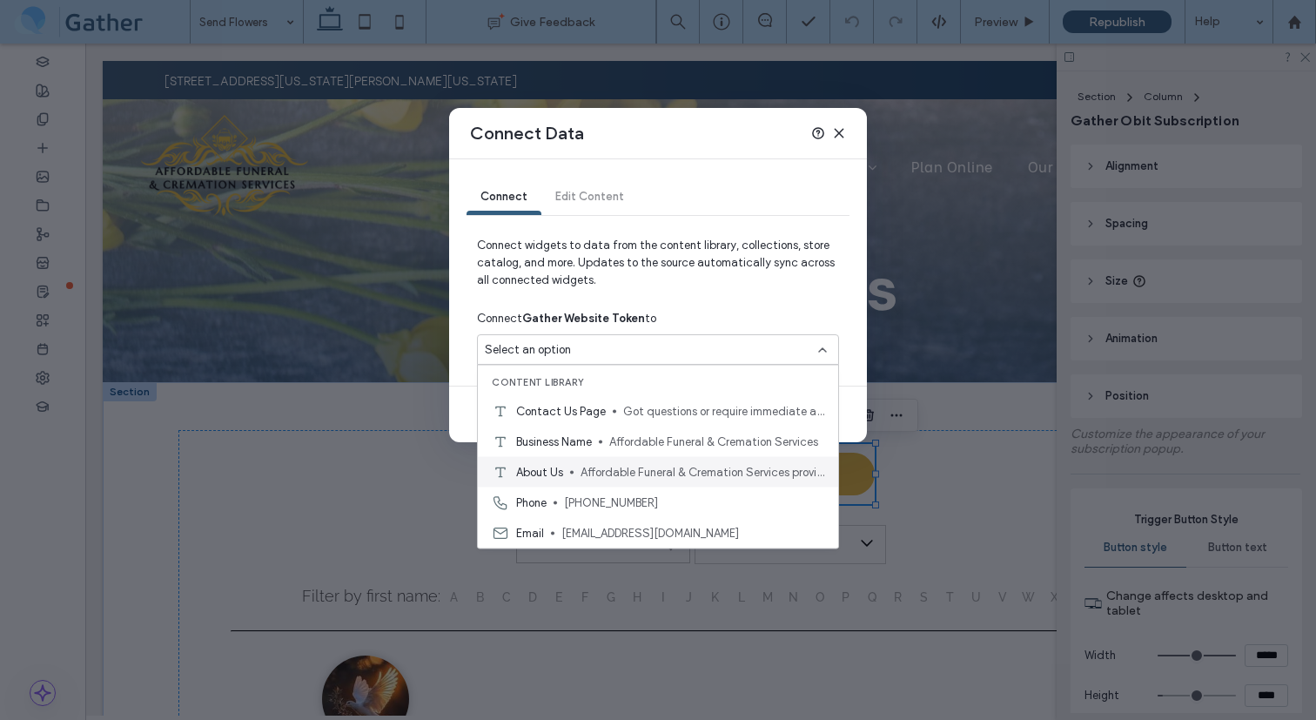
scroll to position [122, 0]
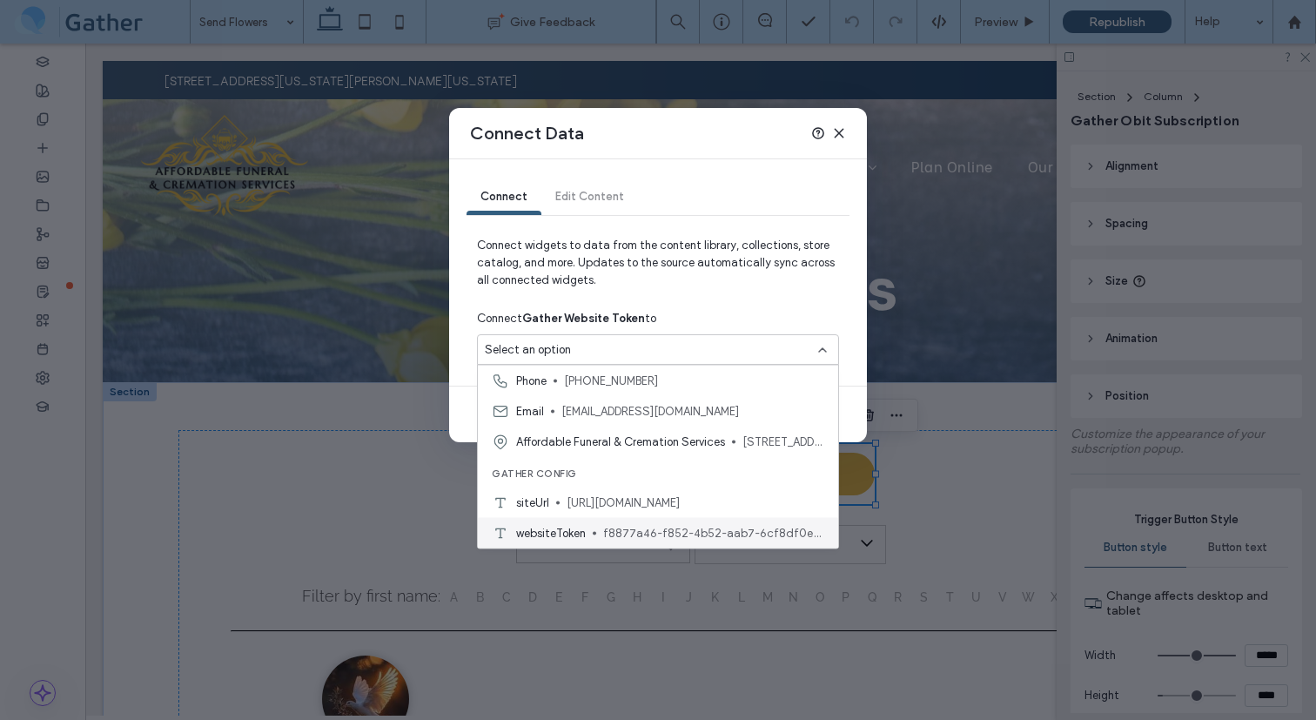
click at [578, 532] on span "websiteToken" at bounding box center [551, 532] width 70 height 17
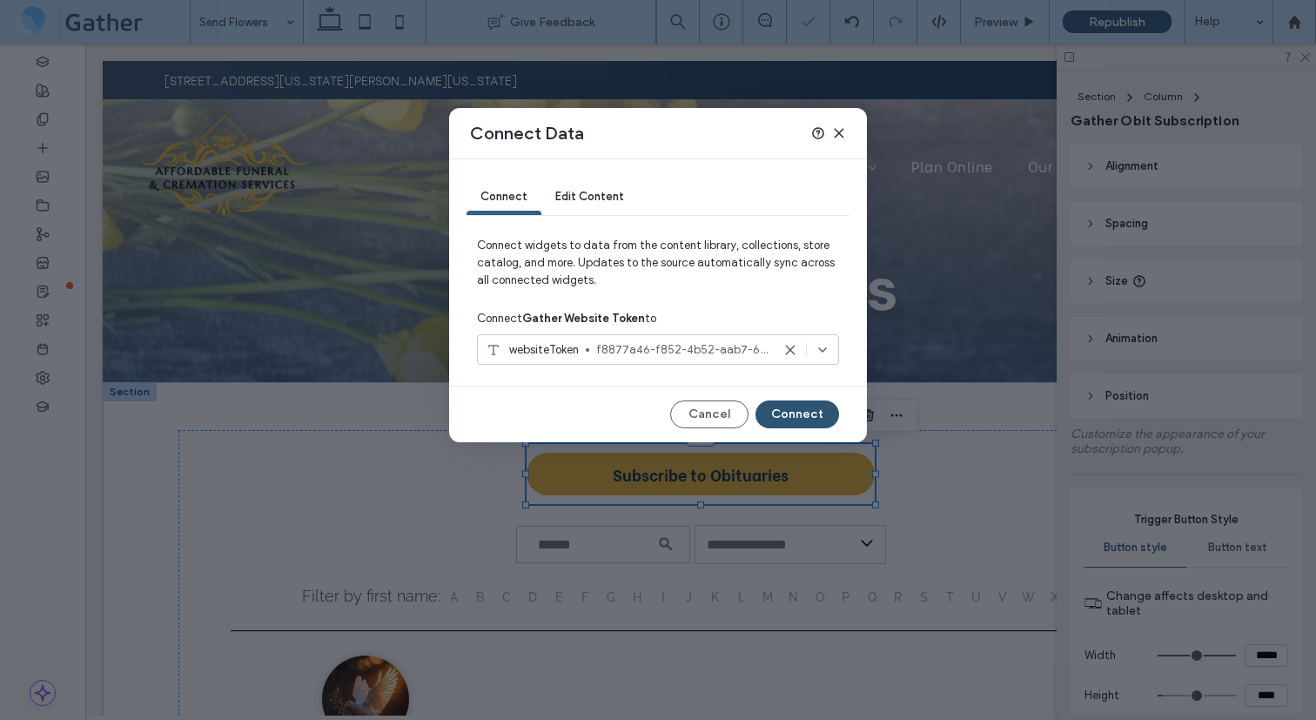
click at [806, 408] on button "Connect" at bounding box center [798, 414] width 84 height 28
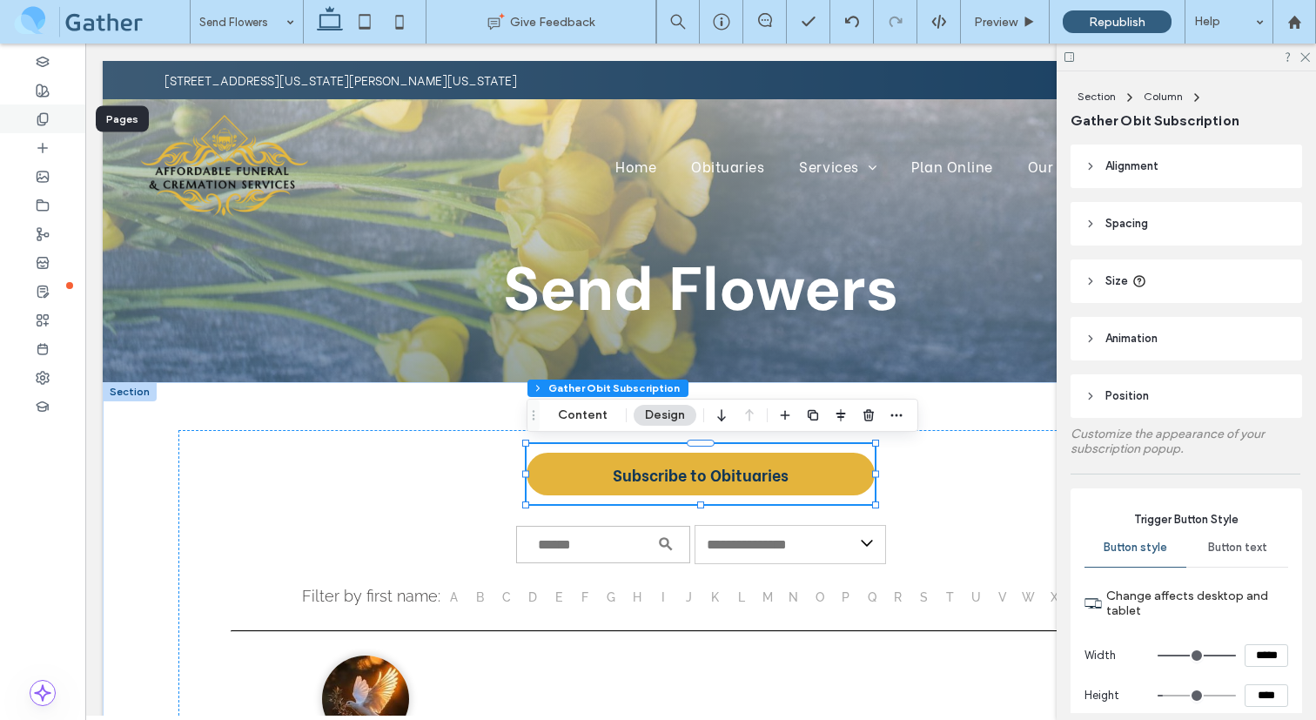
click at [45, 124] on icon at bounding box center [43, 119] width 14 height 14
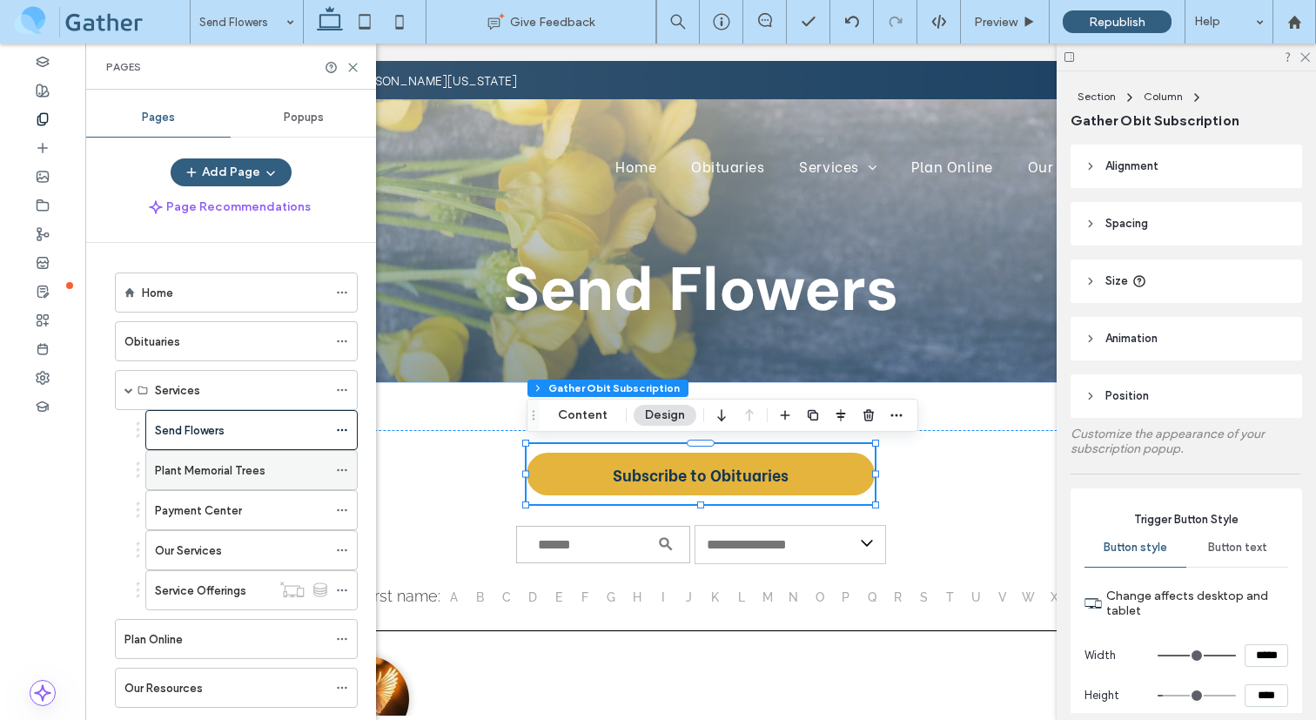
click at [203, 472] on label "Plant Memorial Trees" at bounding box center [210, 470] width 111 height 30
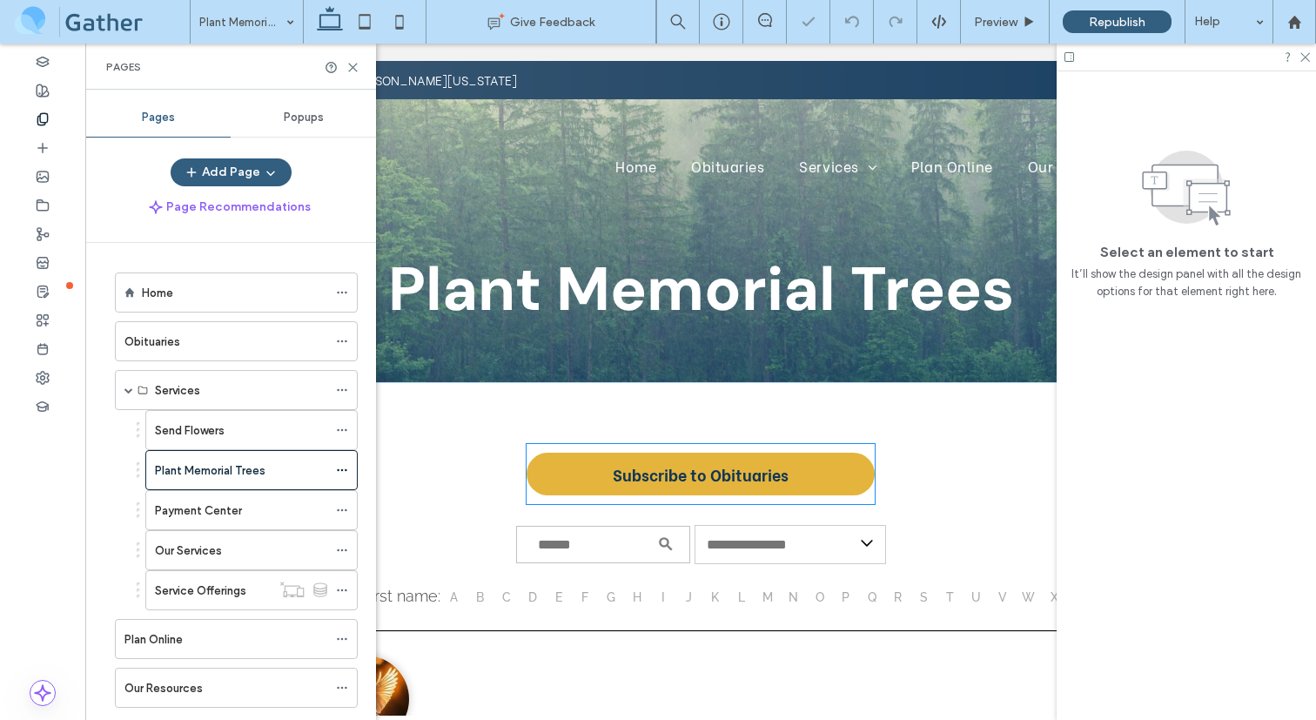
click at [539, 450] on div "Subscribe to Obituaries" at bounding box center [701, 474] width 348 height 60
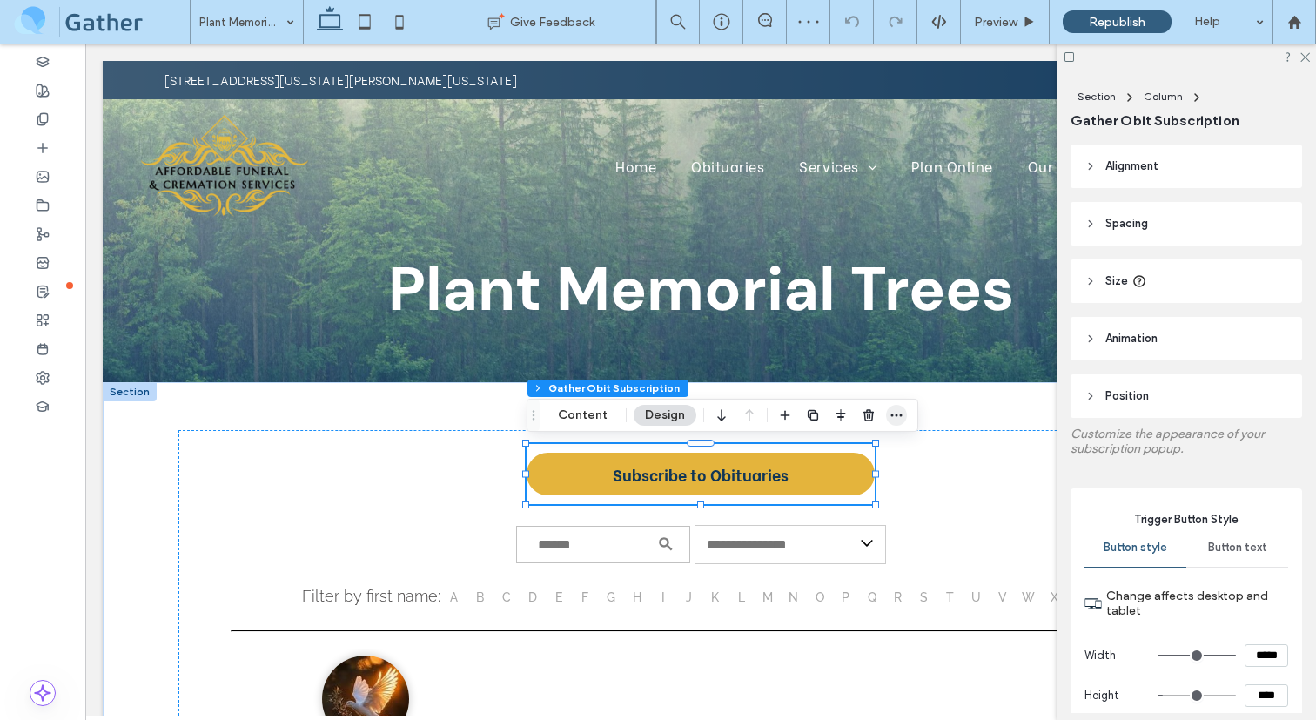
click at [893, 413] on icon "button" at bounding box center [897, 415] width 14 height 14
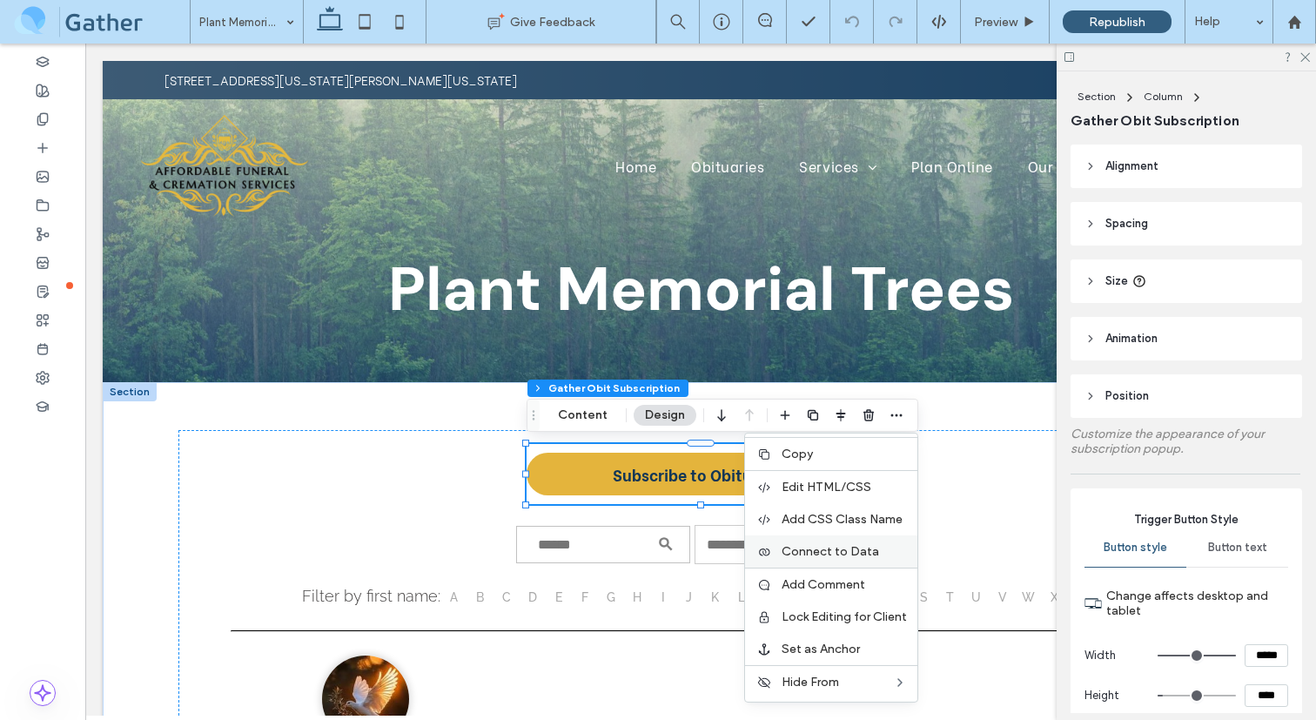
click at [817, 553] on span "Connect to Data" at bounding box center [830, 551] width 97 height 15
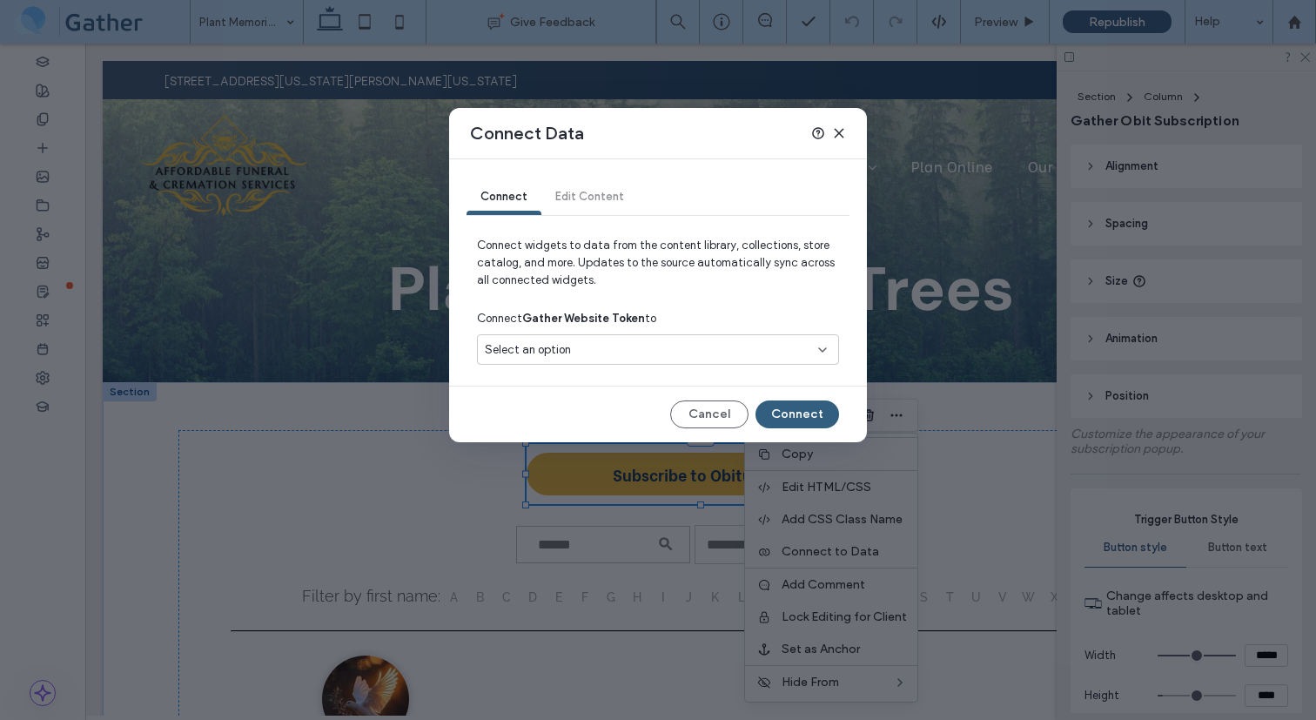
click at [662, 347] on div "Select an option" at bounding box center [648, 349] width 326 height 17
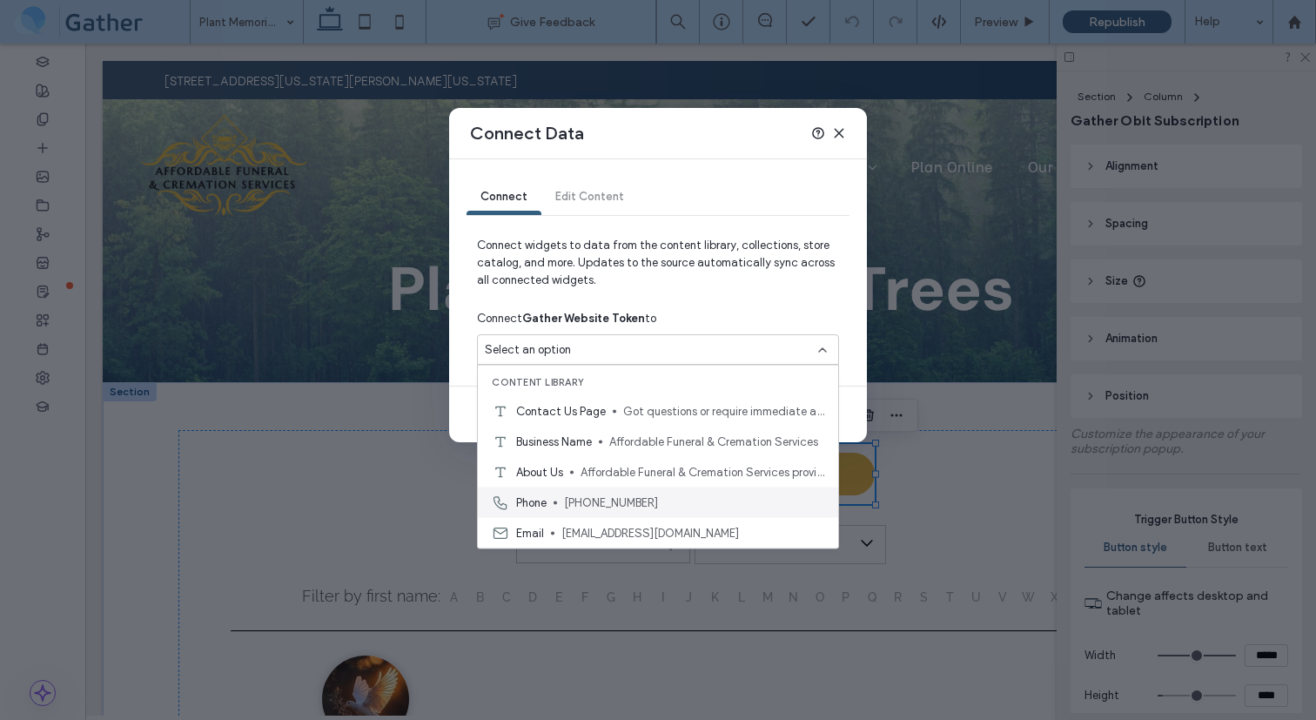
scroll to position [122, 0]
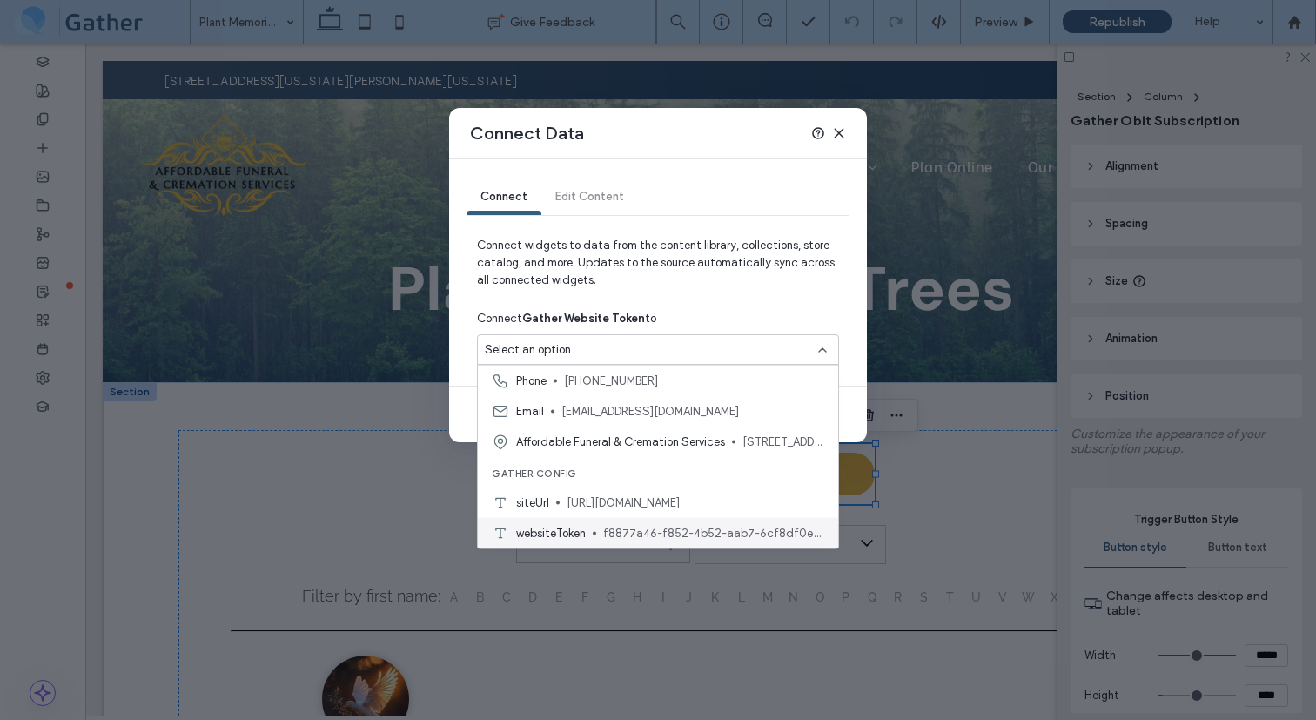
click at [595, 528] on div "websiteToken f8877a46-f852-4b52-aab7-6cf8df0ea725" at bounding box center [658, 533] width 360 height 30
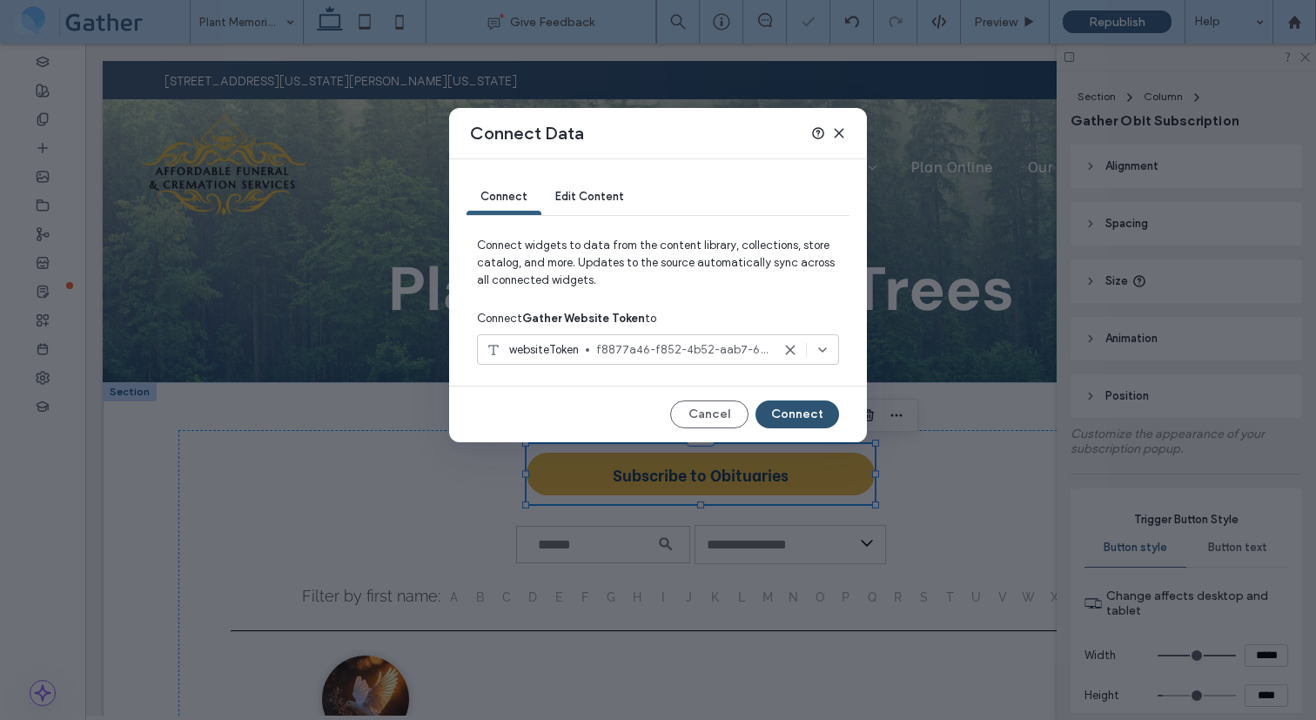
click at [806, 406] on button "Connect" at bounding box center [798, 414] width 84 height 28
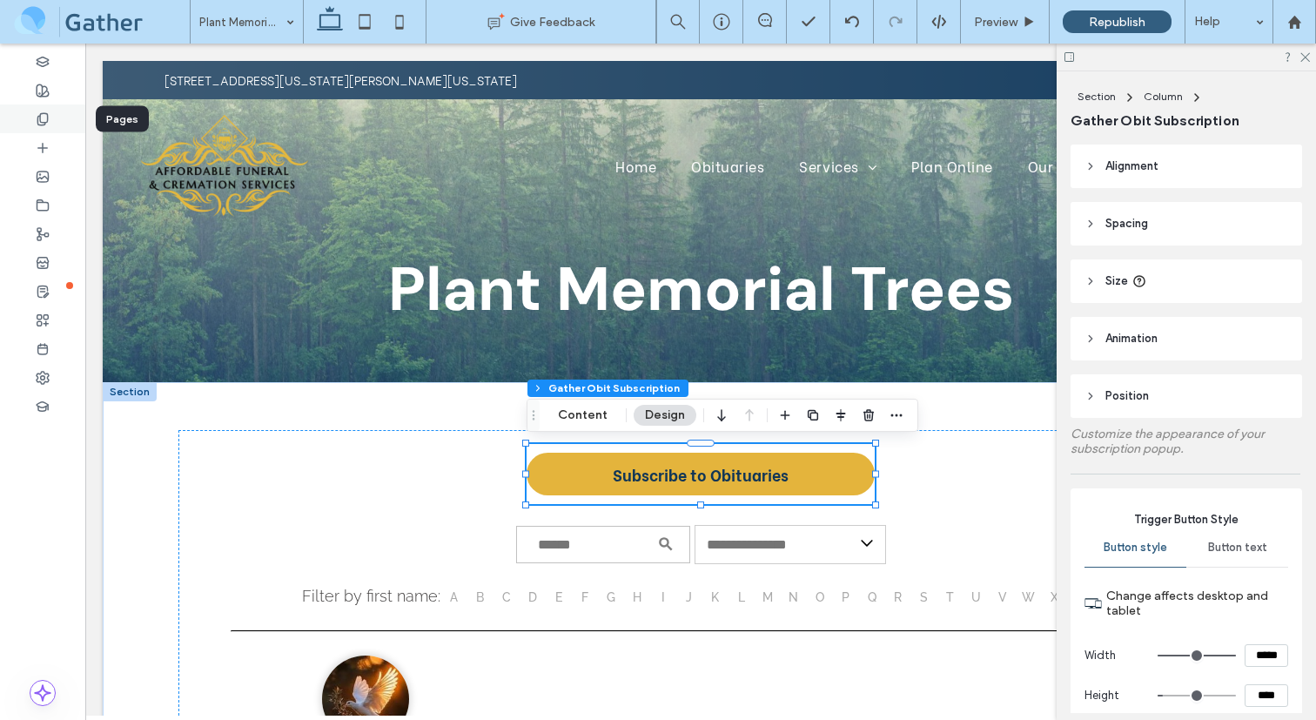
click at [48, 114] on icon at bounding box center [43, 119] width 14 height 14
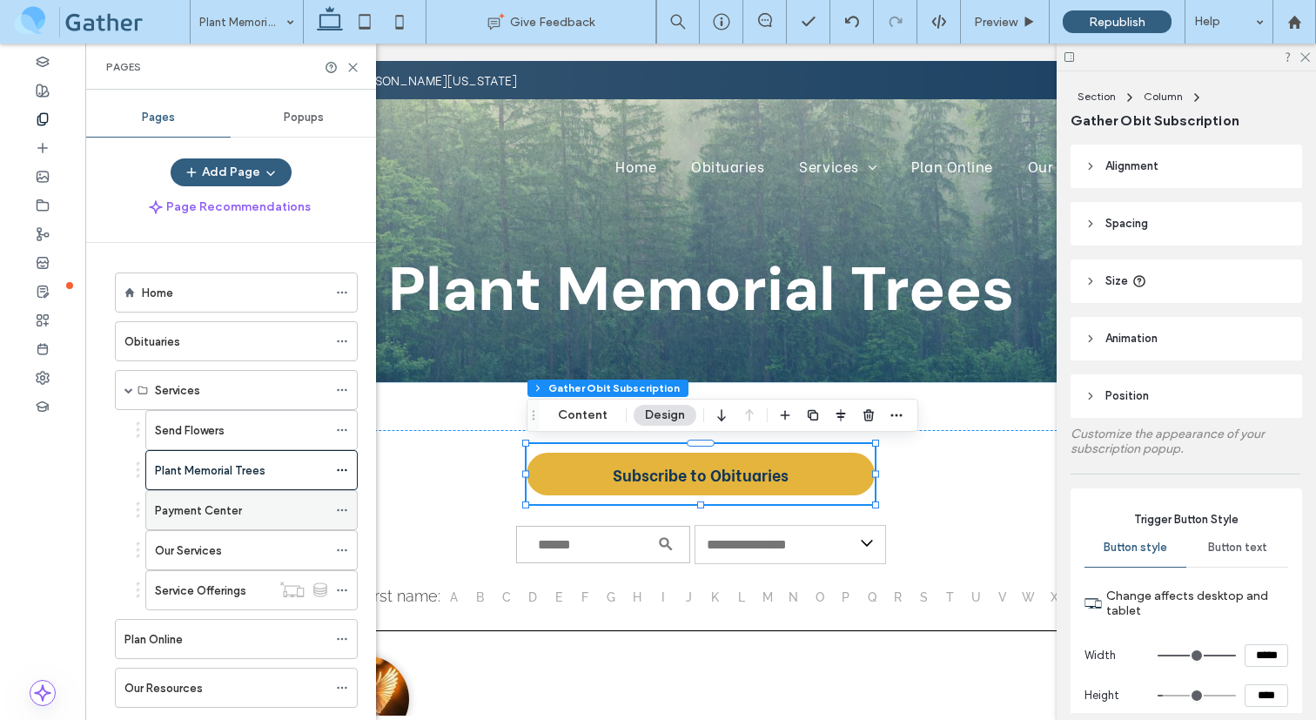
click at [218, 506] on label "Payment Center" at bounding box center [198, 510] width 87 height 30
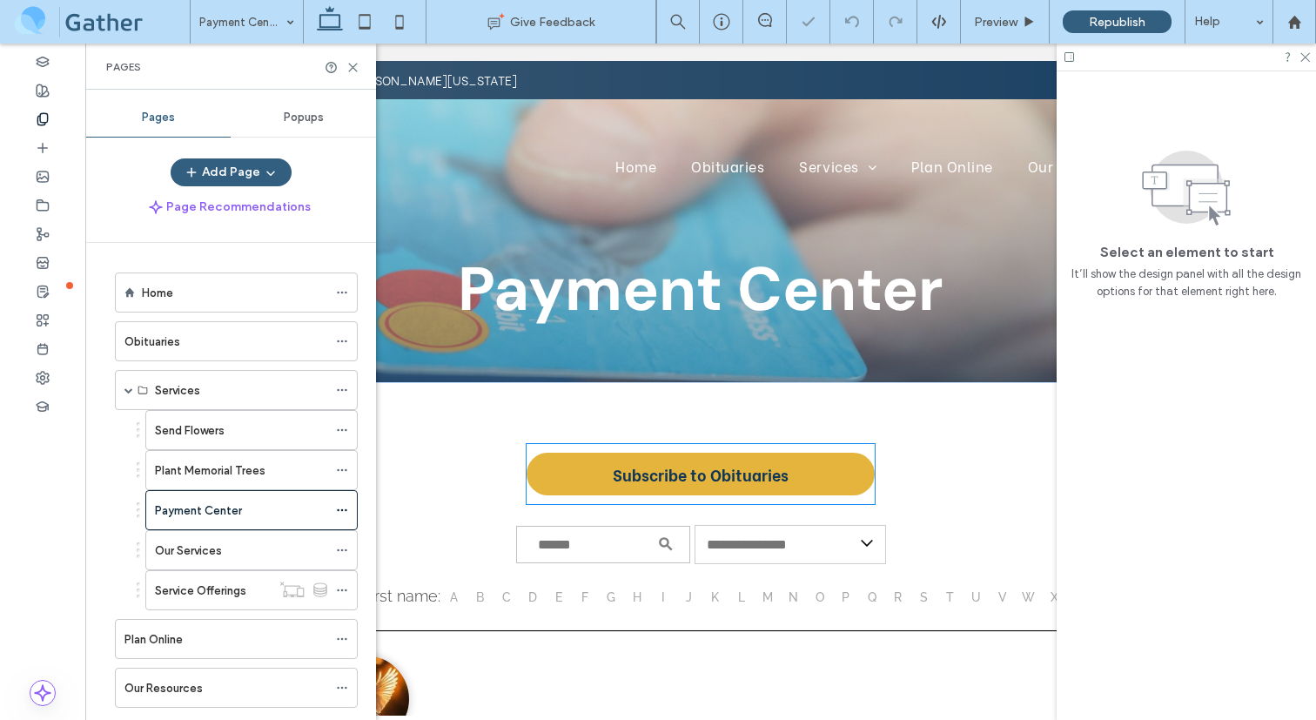
click at [536, 501] on div "Subscribe to Obituaries" at bounding box center [701, 474] width 348 height 60
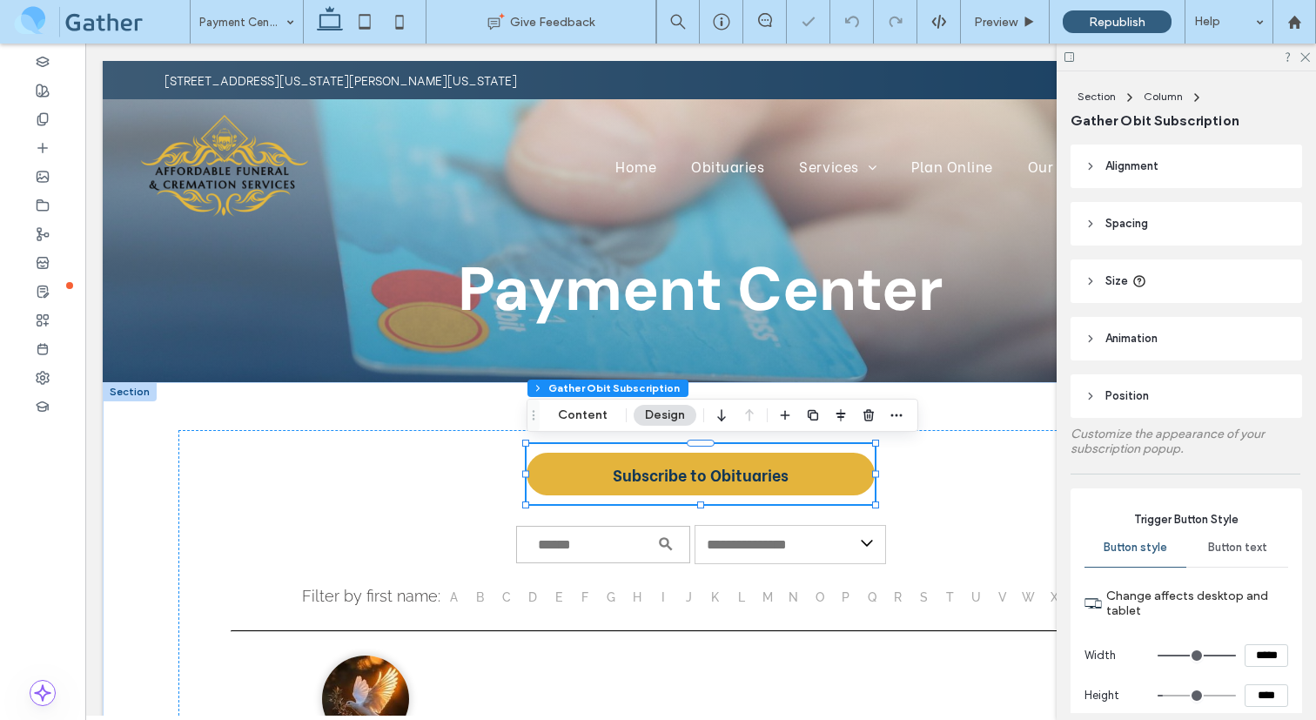
type input "**"
type input "*"
click at [898, 412] on icon "button" at bounding box center [897, 415] width 14 height 14
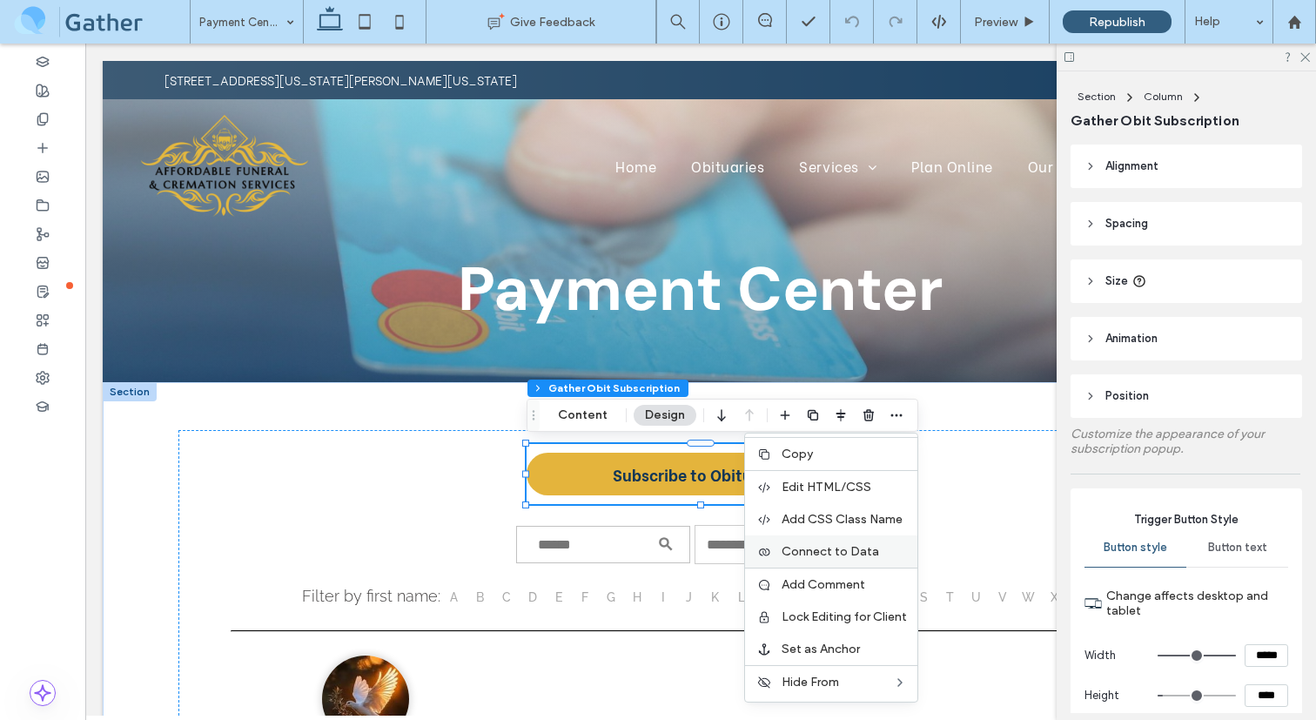
click at [829, 554] on span "Connect to Data" at bounding box center [830, 551] width 97 height 15
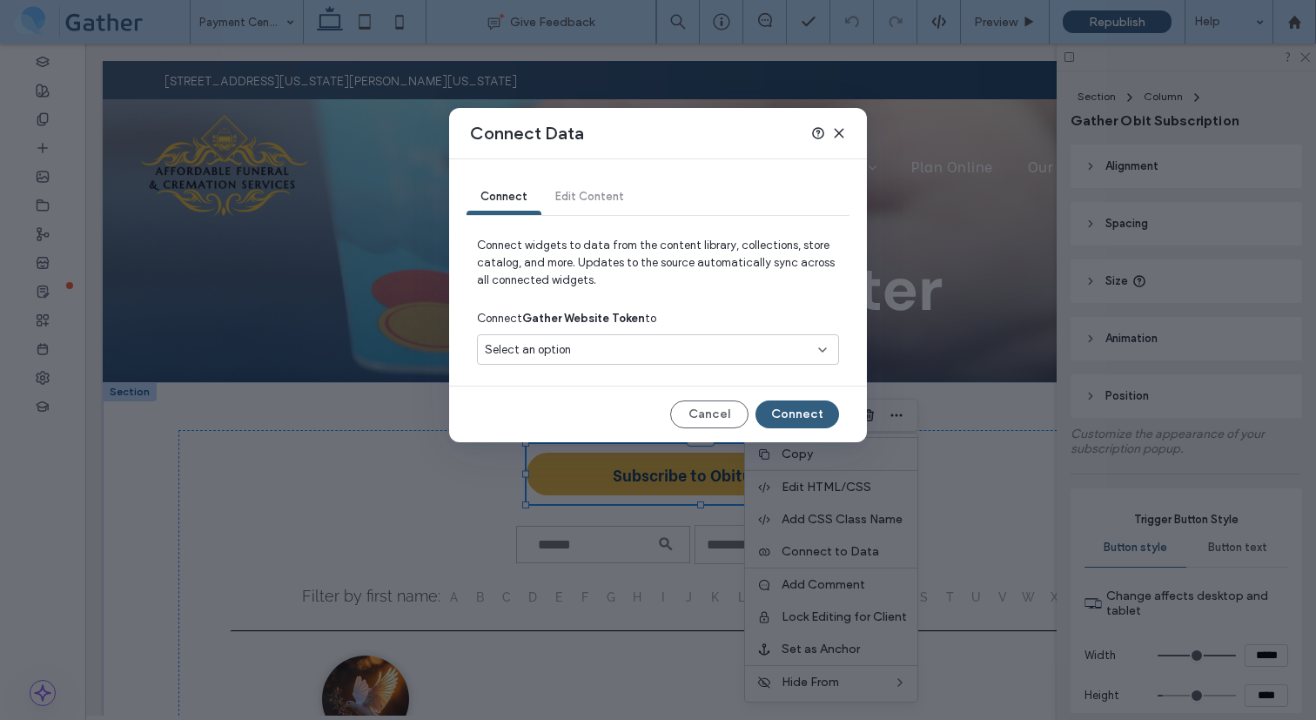
click at [605, 353] on div "Select an option" at bounding box center [648, 349] width 326 height 17
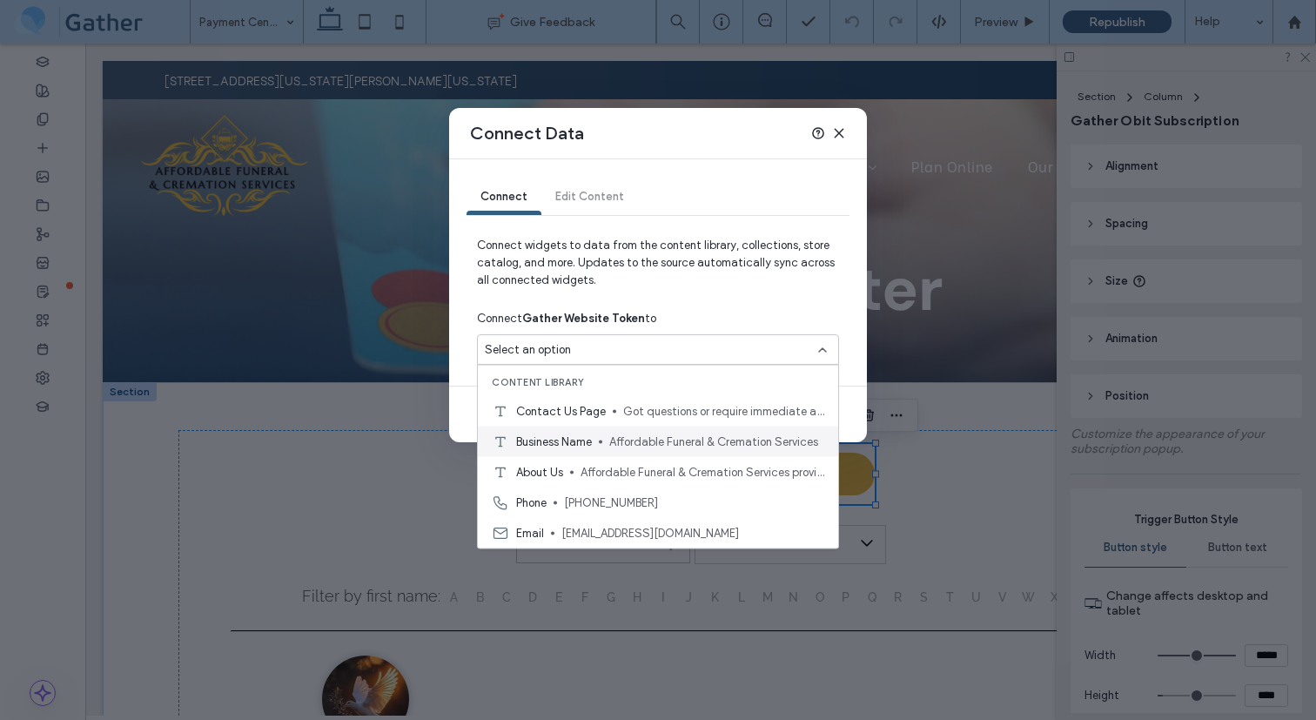
scroll to position [122, 0]
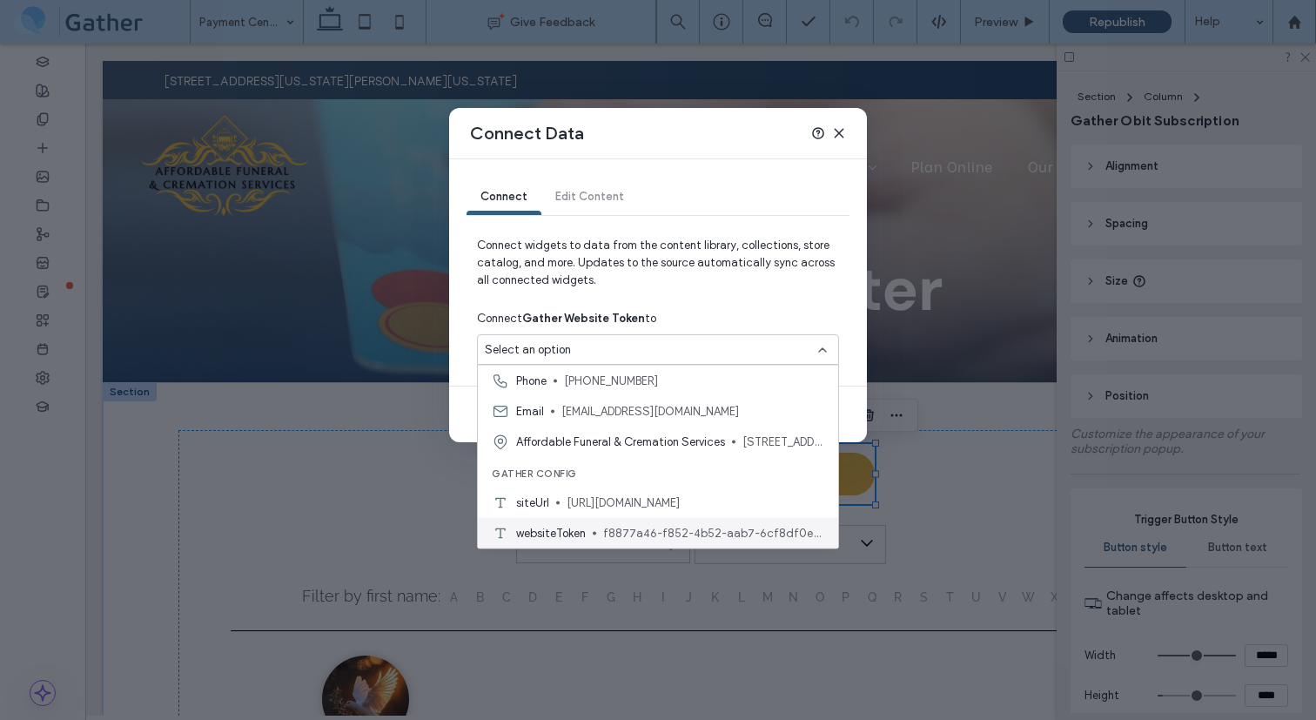
click at [575, 528] on span "websiteToken" at bounding box center [551, 532] width 70 height 17
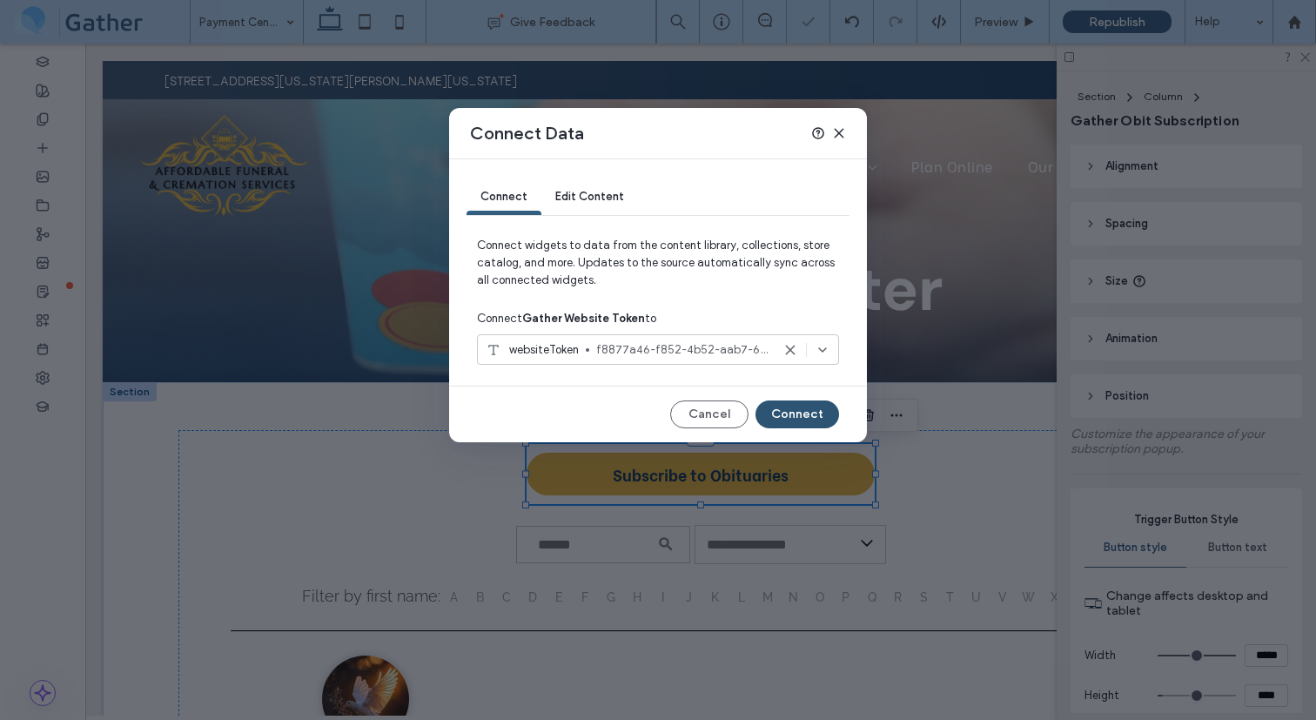
click at [806, 410] on button "Connect" at bounding box center [798, 414] width 84 height 28
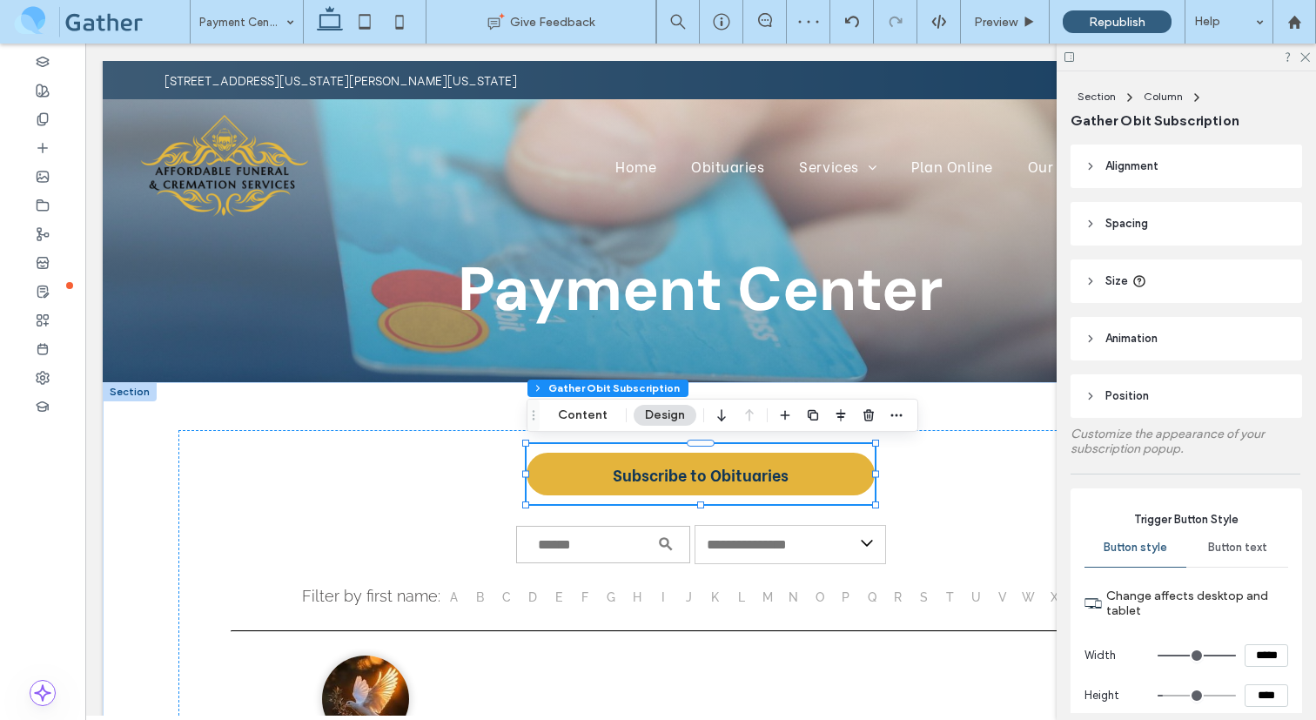
click at [64, 463] on div at bounding box center [42, 382] width 85 height 676
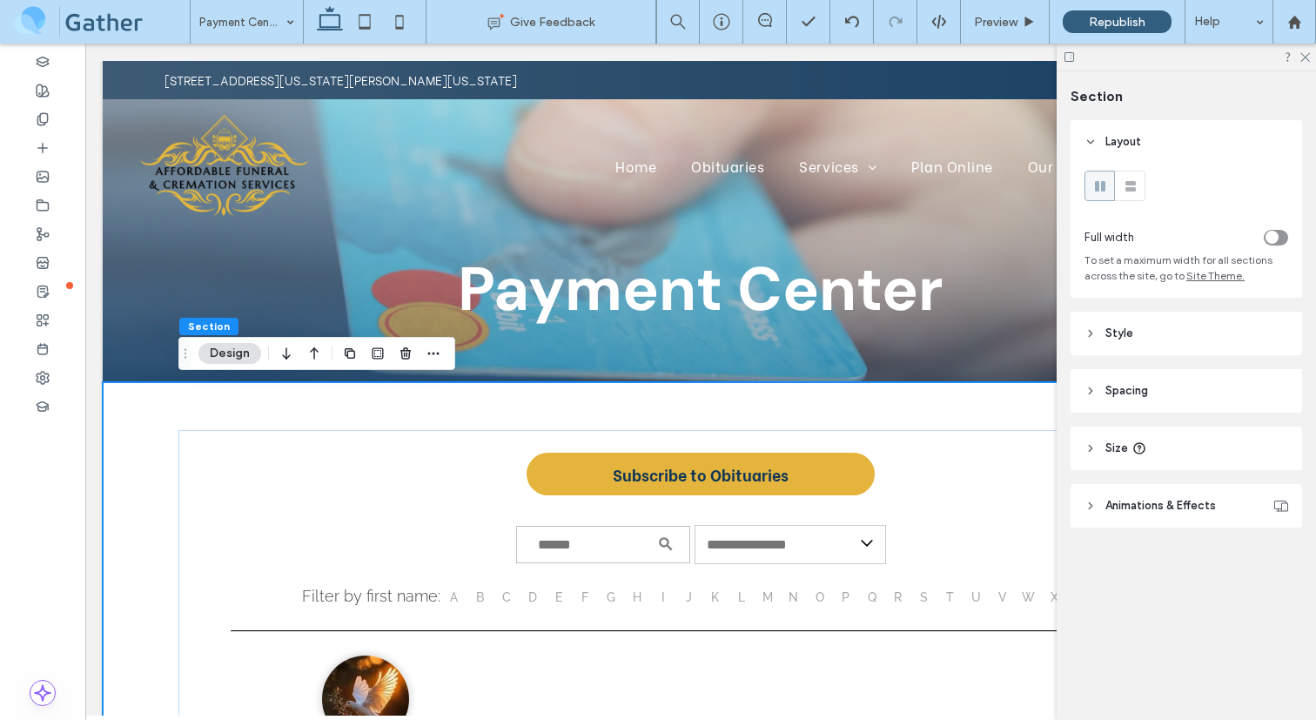
click at [75, 19] on span at bounding box center [101, 21] width 177 height 35
